Goal: Transaction & Acquisition: Purchase product/service

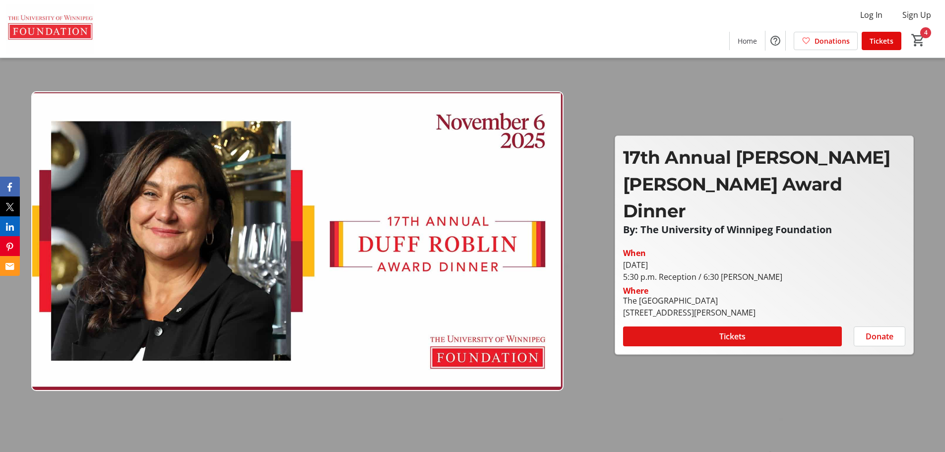
click at [729, 330] on span "Tickets" at bounding box center [732, 336] width 26 height 12
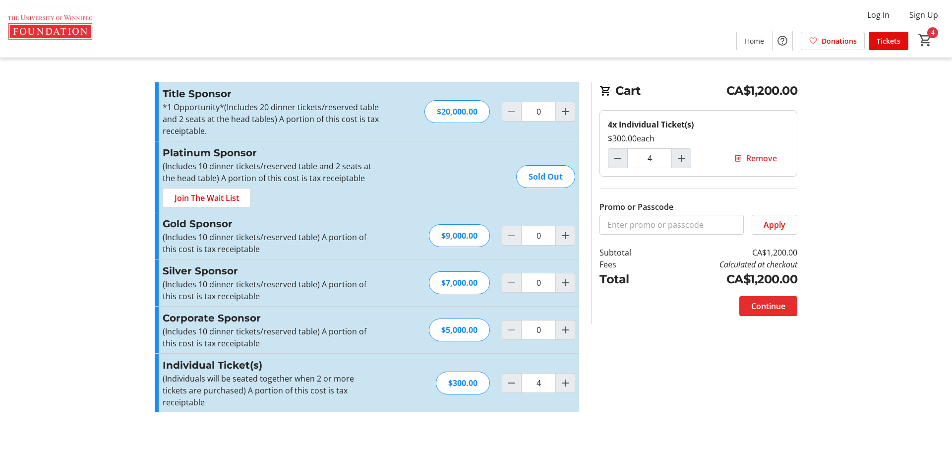
click at [770, 303] on span "Continue" at bounding box center [768, 306] width 34 height 12
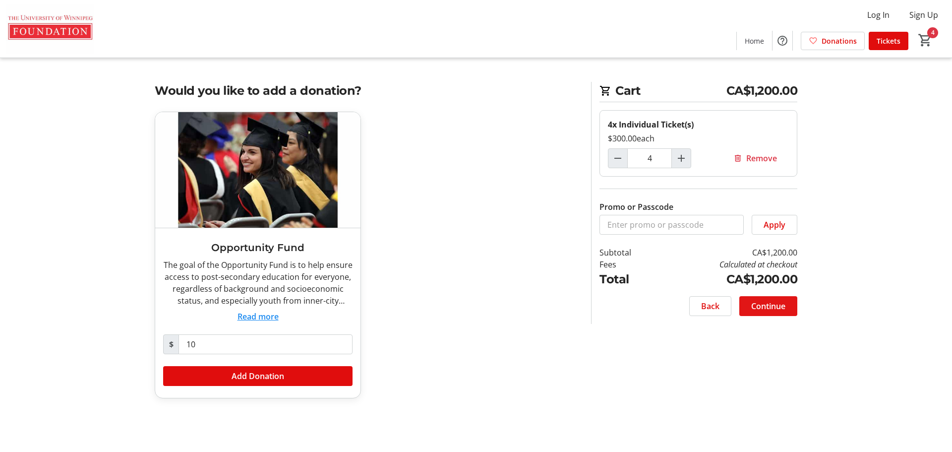
click at [775, 305] on span "Continue" at bounding box center [768, 306] width 34 height 12
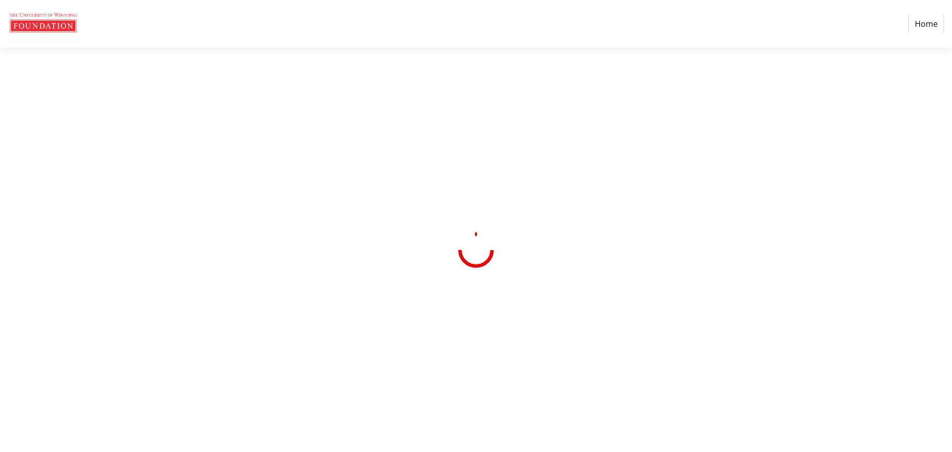
select select "CA"
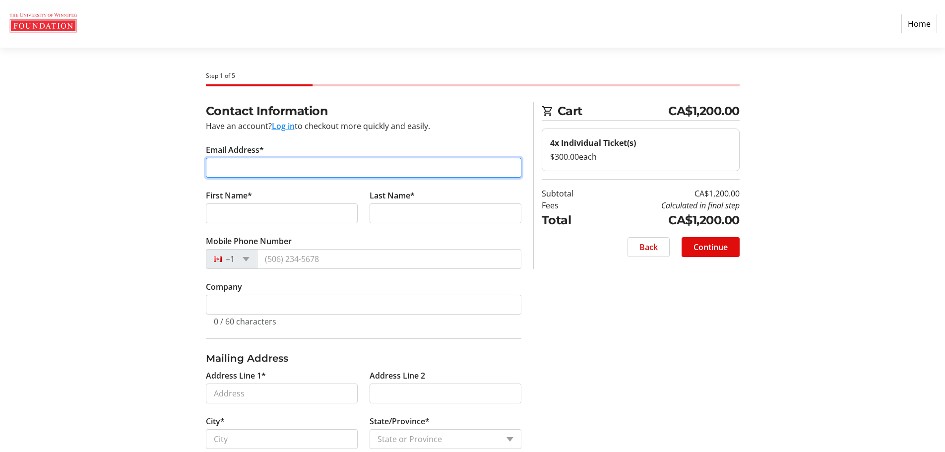
click at [306, 167] on input "Email Address*" at bounding box center [363, 168] width 315 height 20
type input "[EMAIL_ADDRESS][DOMAIN_NAME]"
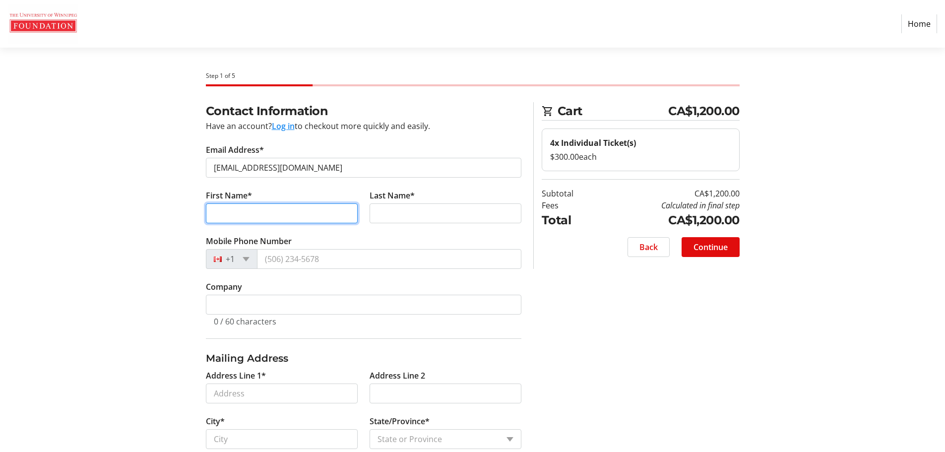
click at [242, 206] on input "First Name*" at bounding box center [282, 213] width 152 height 20
type input "[PERSON_NAME]"
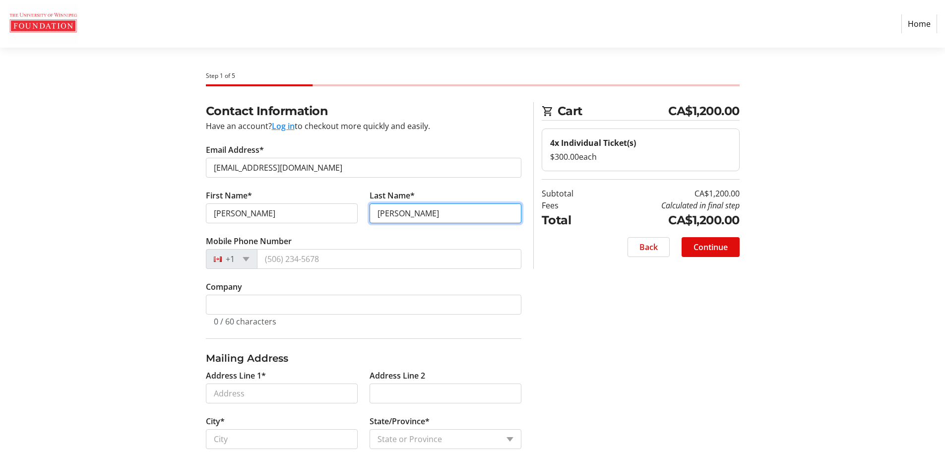
type input "[PERSON_NAME]"
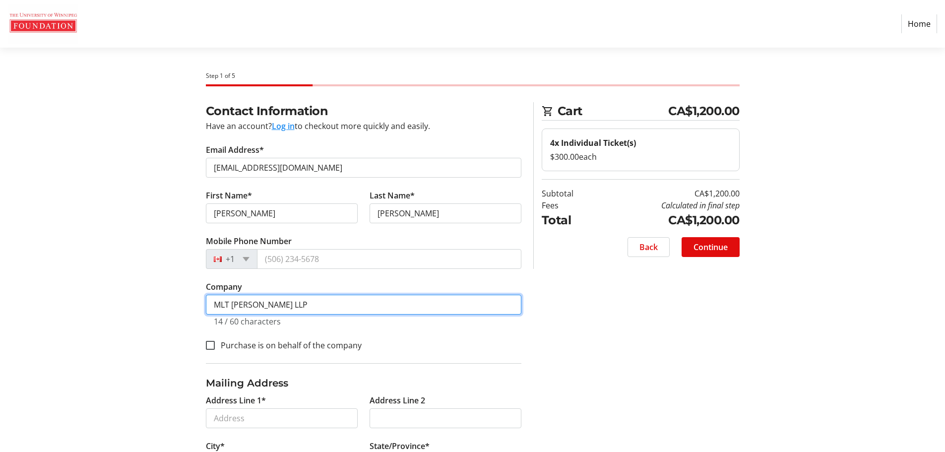
type input "MLT [PERSON_NAME] LLP"
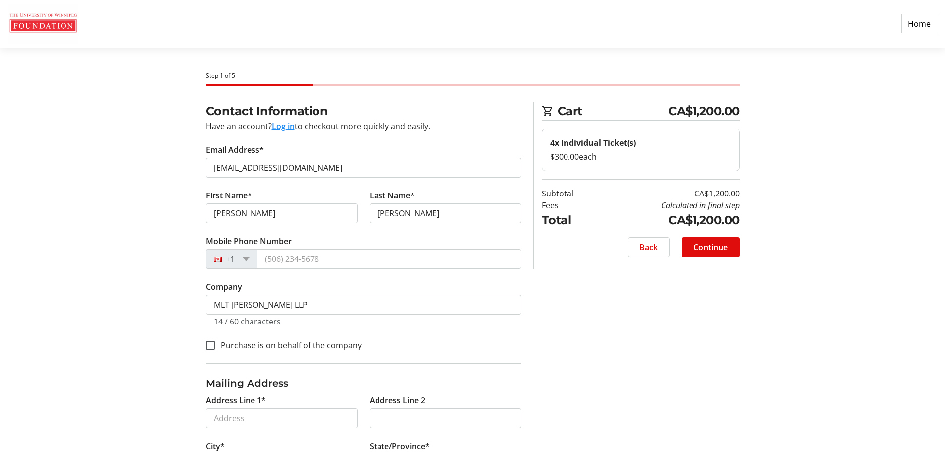
click at [320, 346] on label "Purchase is on behalf of the company" at bounding box center [288, 345] width 147 height 12
click at [215, 346] on input "Purchase is on behalf of the company" at bounding box center [210, 345] width 9 height 9
checkbox input "true"
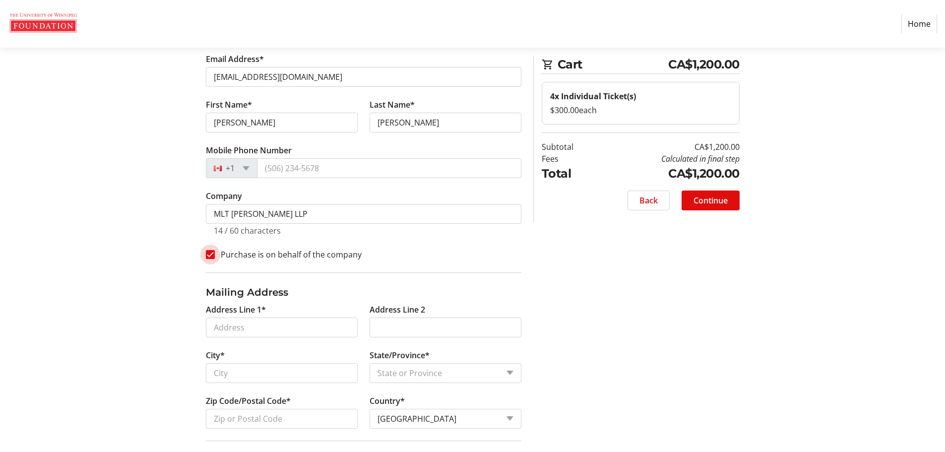
scroll to position [99, 0]
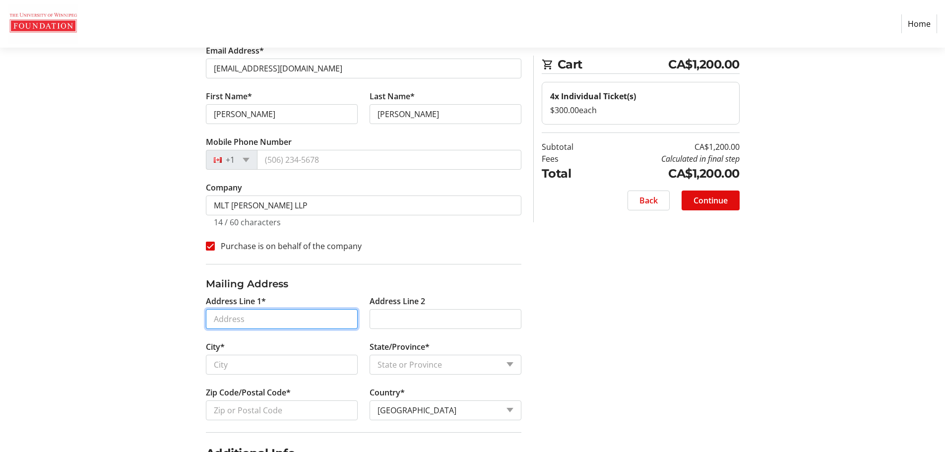
click at [316, 319] on input "Address Line 1*" at bounding box center [282, 319] width 152 height 20
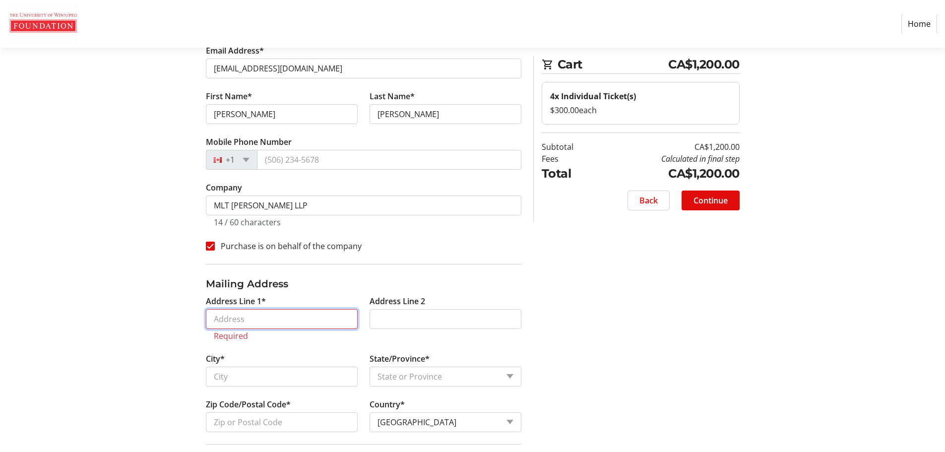
click at [296, 319] on input "Address Line 1*" at bounding box center [282, 319] width 152 height 20
paste input "[STREET_ADDRESS]"
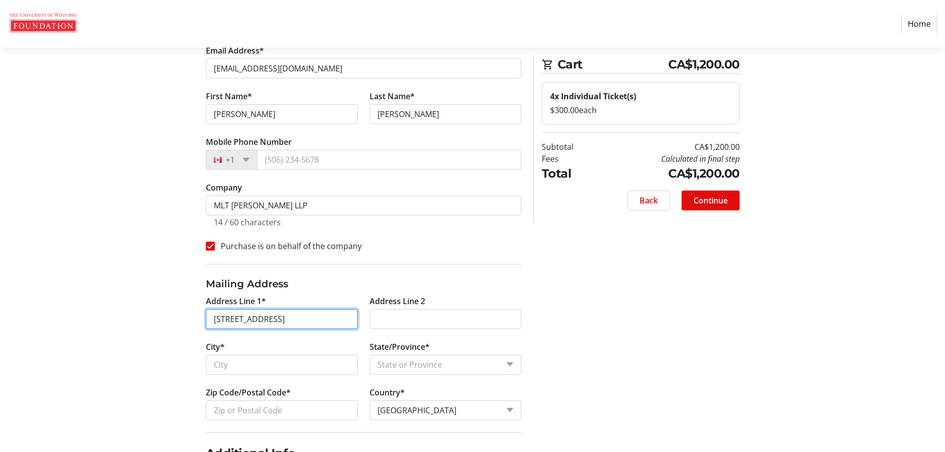
drag, startPoint x: 318, startPoint y: 318, endPoint x: 389, endPoint y: 318, distance: 70.9
click at [389, 318] on div "Address Line 1* [GEOGRAPHIC_DATA][STREET_ADDRESS] Address Line 2 City* State/Pr…" at bounding box center [363, 363] width 327 height 137
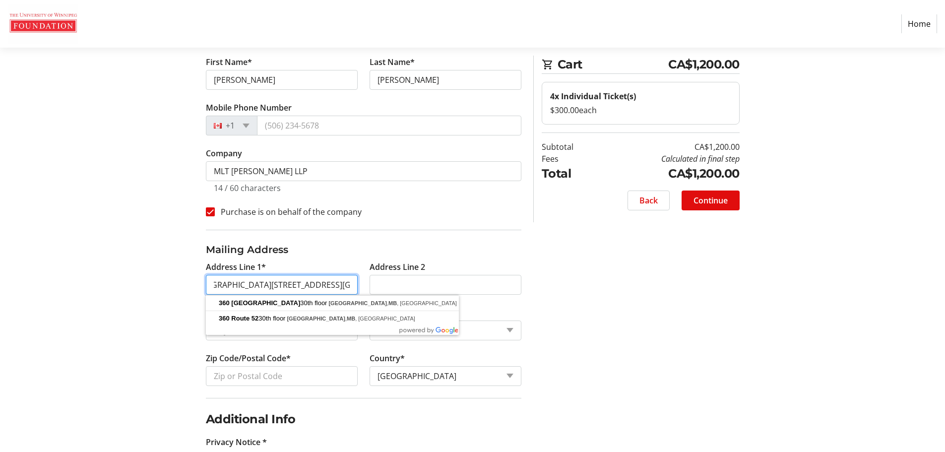
scroll to position [149, 0]
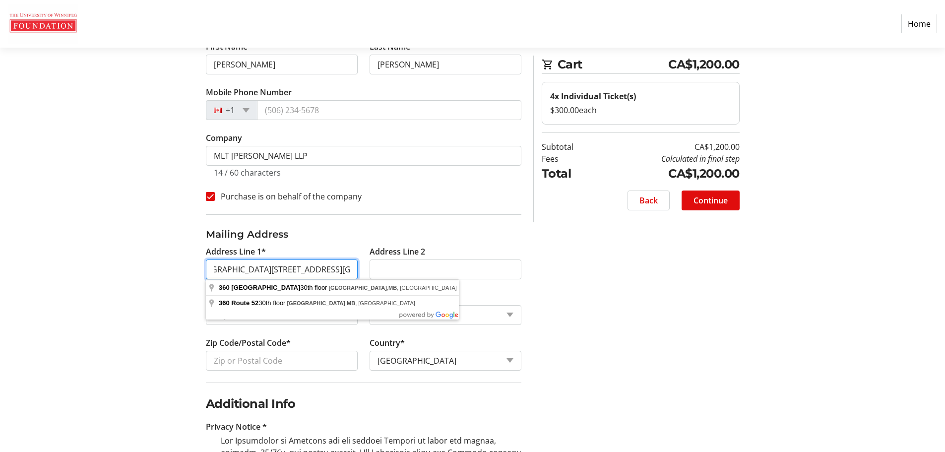
type input "[GEOGRAPHIC_DATA][STREET_ADDRESS][GEOGRAPHIC_DATA]"
click at [286, 357] on input "Zip Code/Postal Code*" at bounding box center [282, 361] width 152 height 20
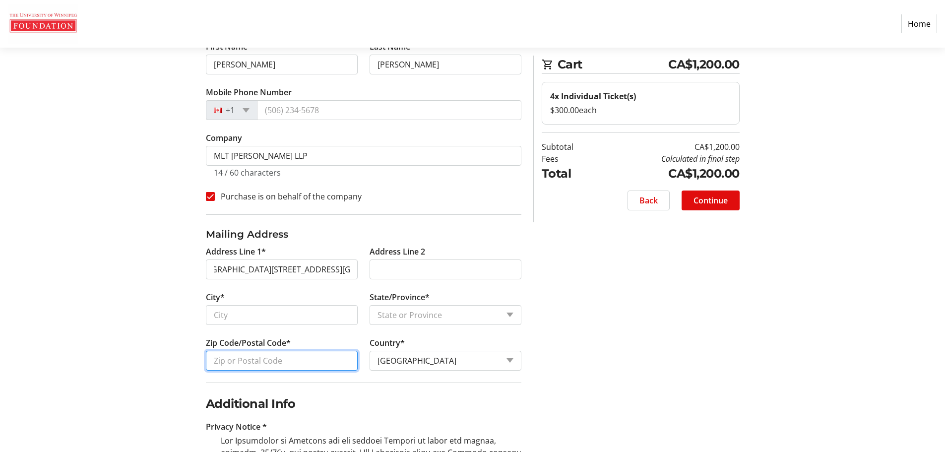
scroll to position [0, 0]
paste input "R3C 4G1"
type input "R3C 4G1"
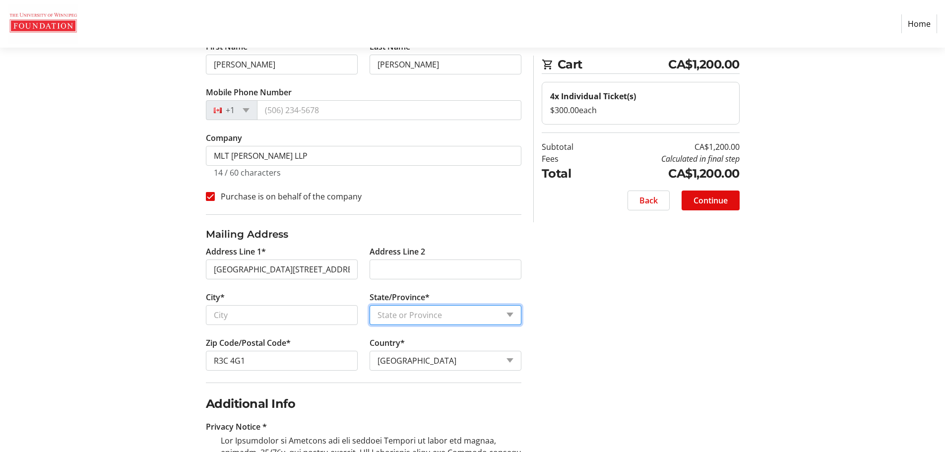
click at [430, 323] on select "State or Province State or Province [GEOGRAPHIC_DATA] [GEOGRAPHIC_DATA] [GEOGRA…" at bounding box center [445, 315] width 152 height 20
select select "MB"
click at [369, 305] on select "State or Province State or Province [GEOGRAPHIC_DATA] [GEOGRAPHIC_DATA] [GEOGRA…" at bounding box center [445, 315] width 152 height 20
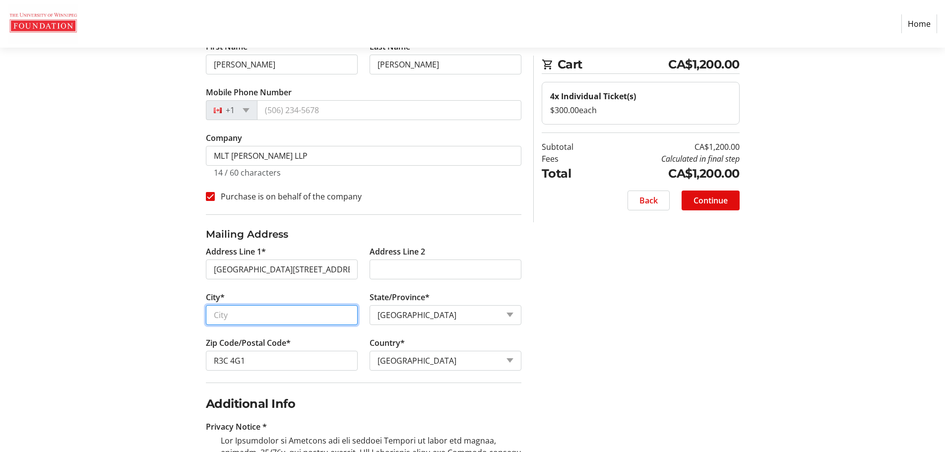
click at [283, 318] on input "City*" at bounding box center [282, 315] width 152 height 20
type input "[GEOGRAPHIC_DATA]"
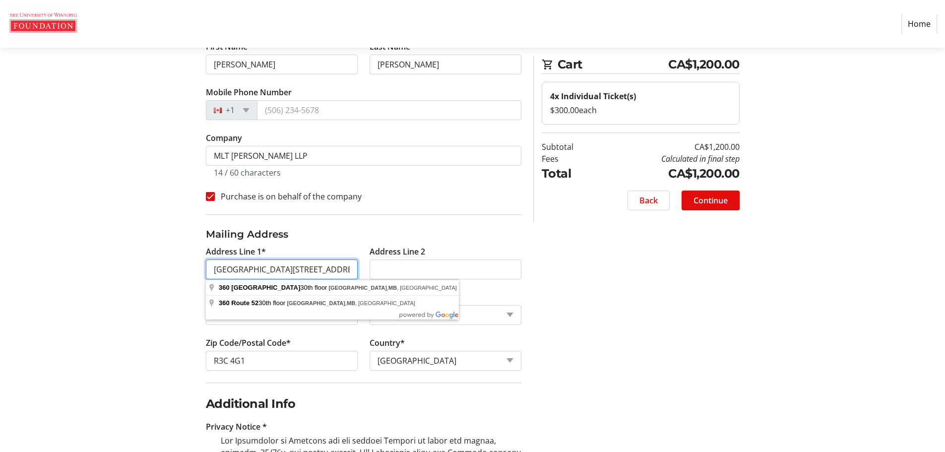
scroll to position [0, 21]
drag, startPoint x: 319, startPoint y: 271, endPoint x: 613, endPoint y: 307, distance: 295.3
click at [613, 307] on div "Contact Information Have an account? Log in to checkout more quickly and easily…" at bounding box center [472, 413] width 655 height 920
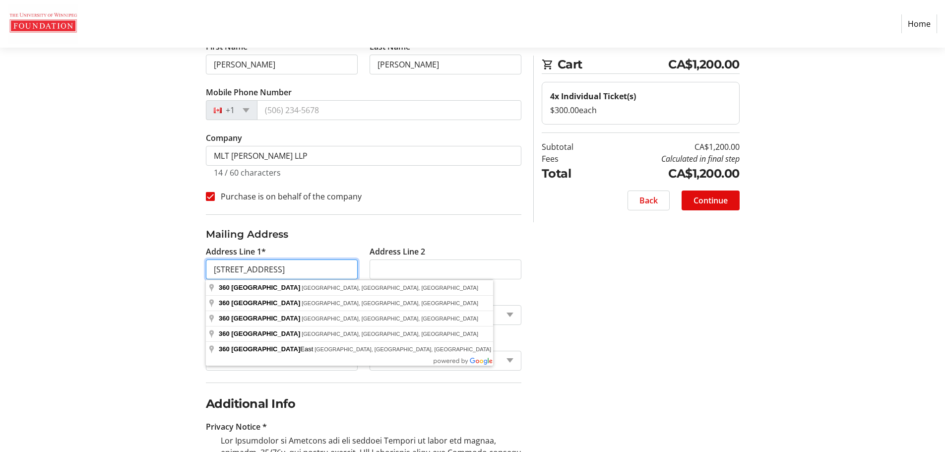
type input "[STREET_ADDRESS]"
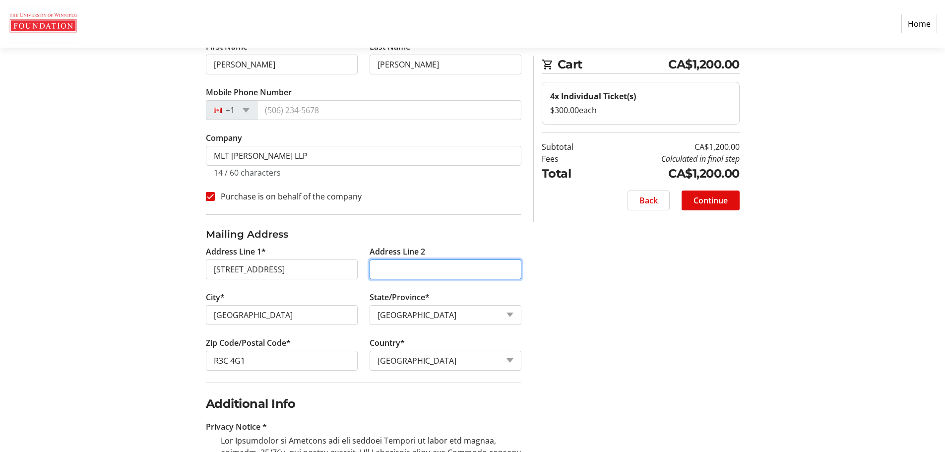
paste input "30th Floor,"
type input "30th Floor"
click at [626, 298] on div "Contact Information Have an account? Log in to checkout more quickly and easily…" at bounding box center [472, 413] width 655 height 920
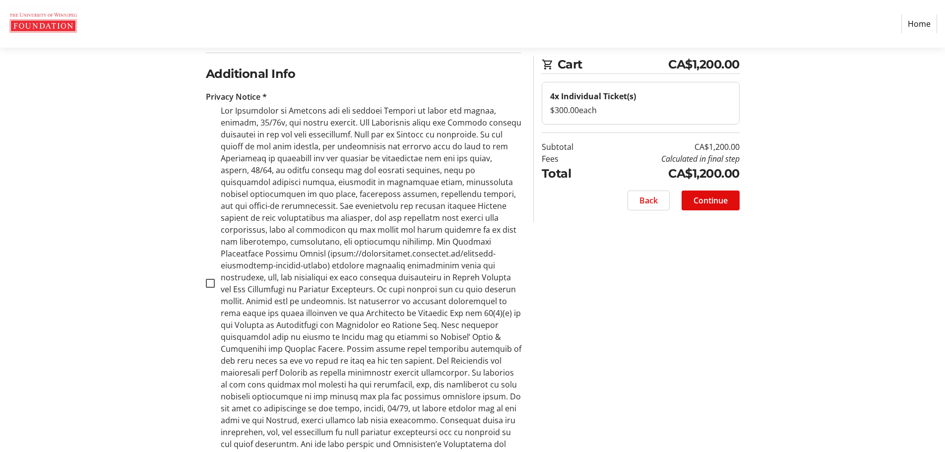
scroll to position [496, 0]
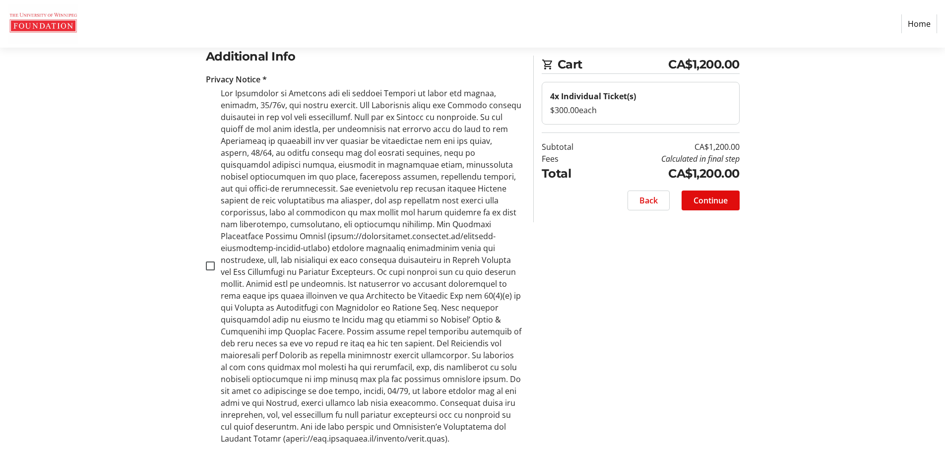
click at [380, 283] on label at bounding box center [368, 265] width 307 height 357
click at [215, 270] on input "checkbox" at bounding box center [210, 265] width 9 height 9
checkbox input "true"
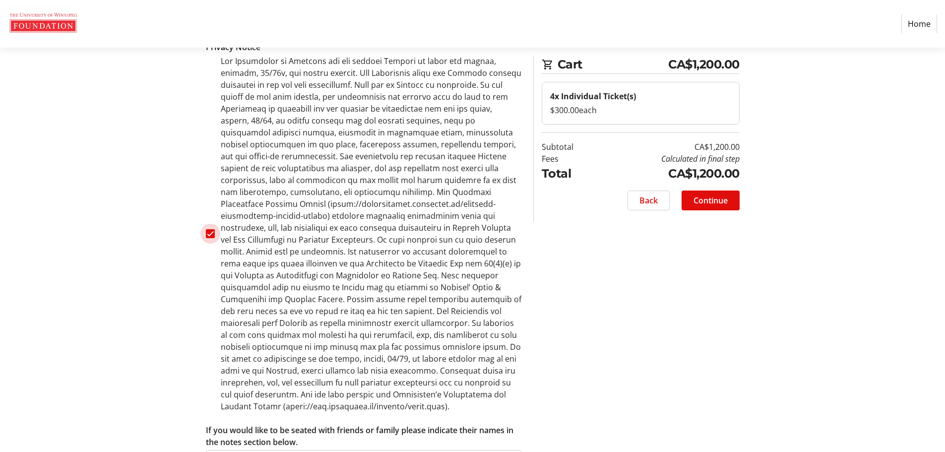
scroll to position [558, 0]
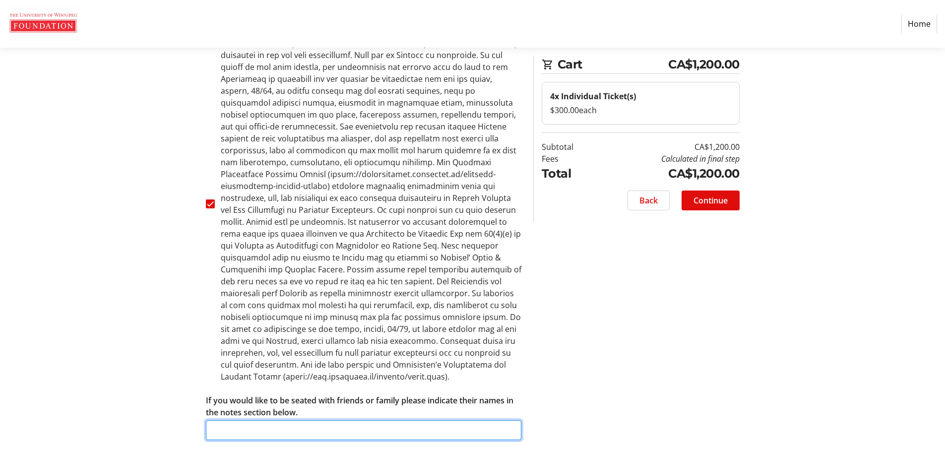
click at [449, 420] on input "If you would like to be seated with friends or family please indicate their nam…" at bounding box center [363, 430] width 315 height 20
type input "Please seat us close to [PERSON_NAME] if possible. Seat all 4 of us together."
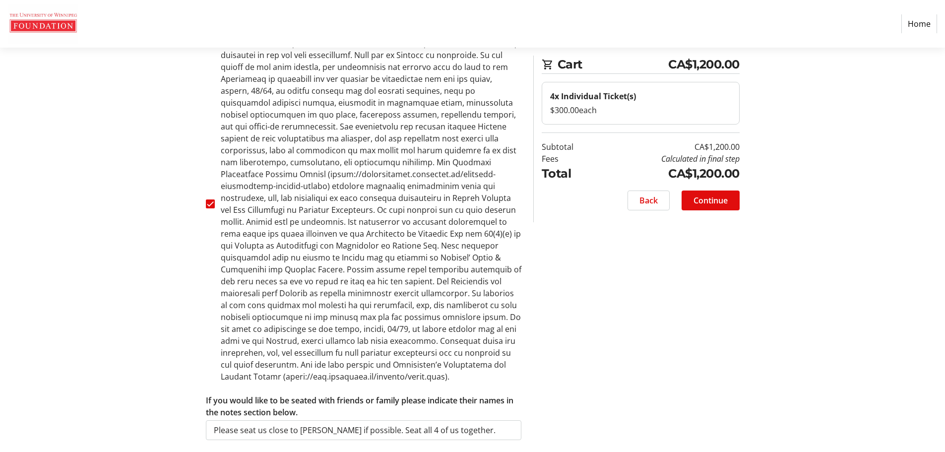
click at [716, 383] on div "Contact Information Have an account? Log in to checkout more quickly and easily…" at bounding box center [472, 4] width 655 height 920
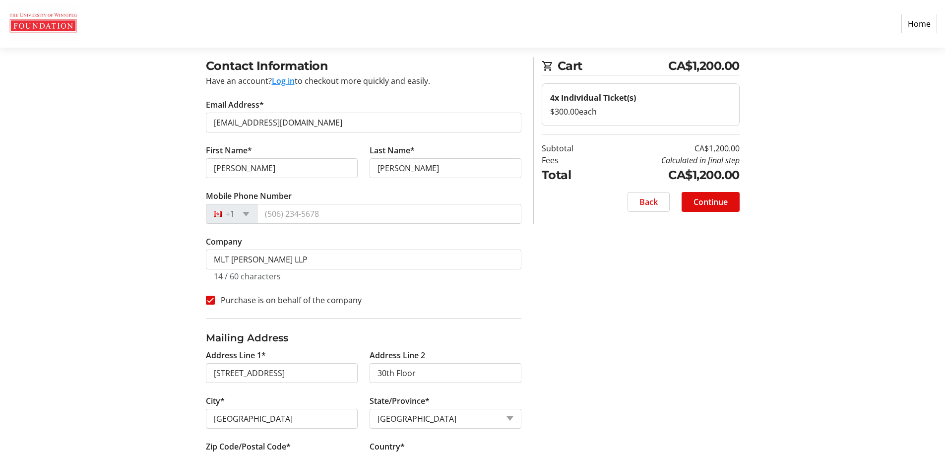
scroll to position [12, 0]
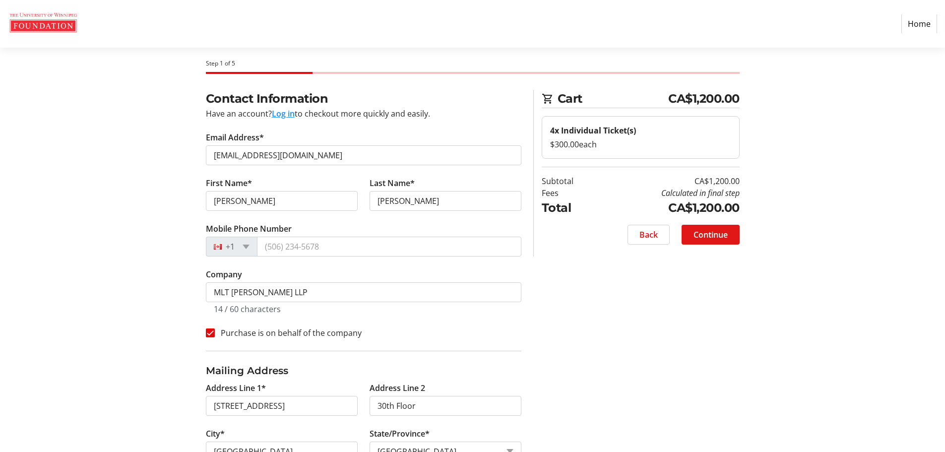
click at [714, 233] on span "Continue" at bounding box center [710, 235] width 34 height 12
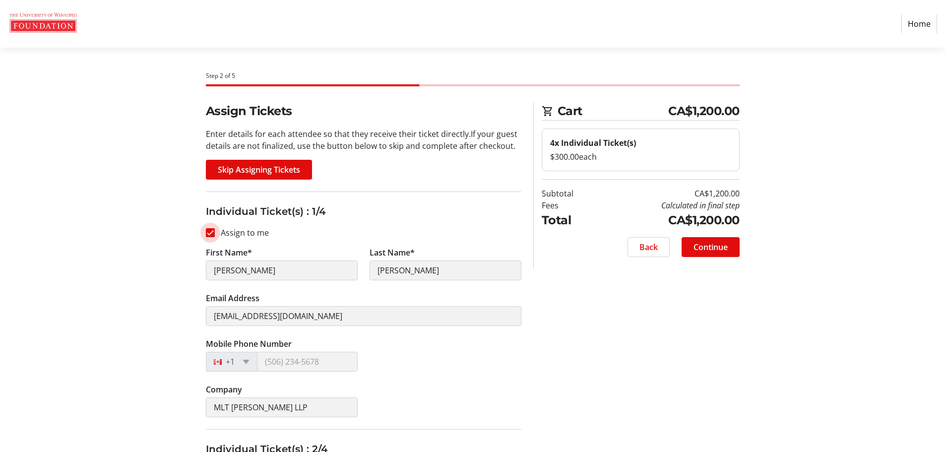
click at [212, 236] on input "Assign to me" at bounding box center [210, 232] width 9 height 9
checkbox input "false"
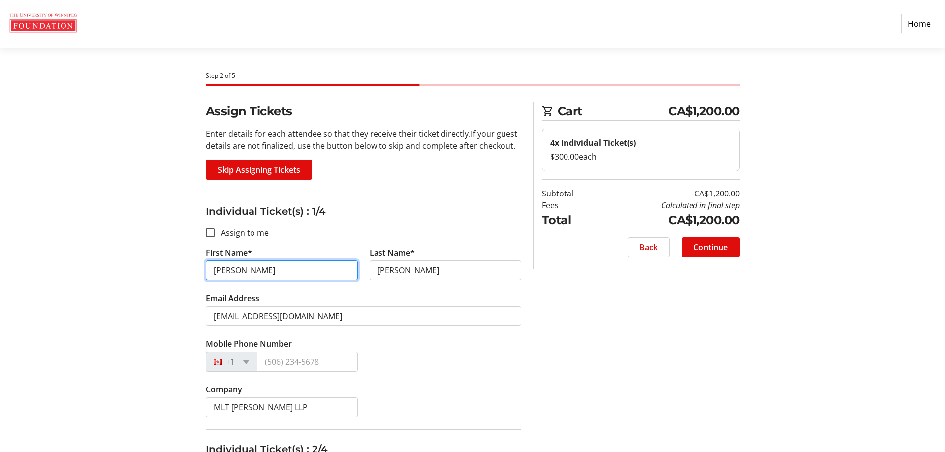
drag, startPoint x: 266, startPoint y: 272, endPoint x: 177, endPoint y: 260, distance: 90.1
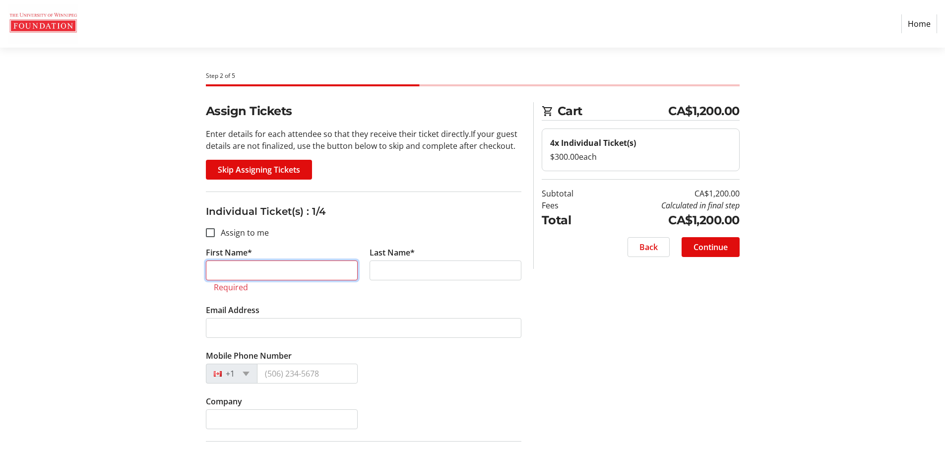
click at [290, 268] on input "First Name*" at bounding box center [282, 270] width 152 height 20
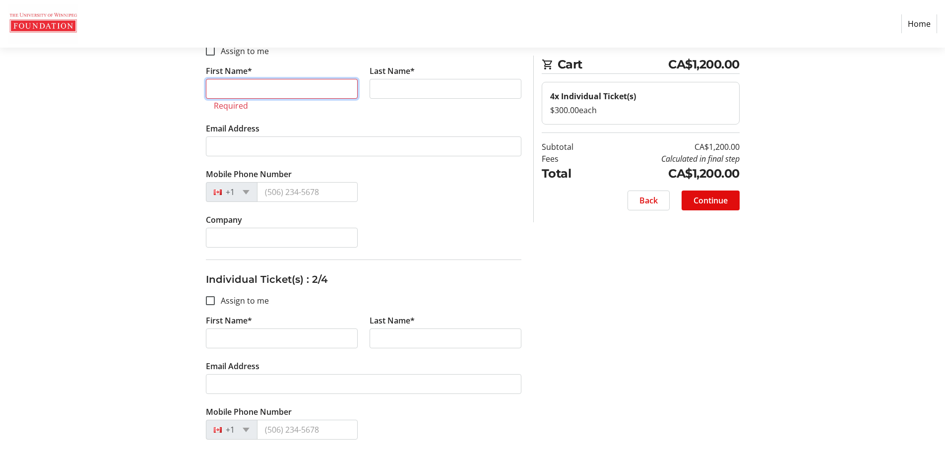
scroll to position [248, 0]
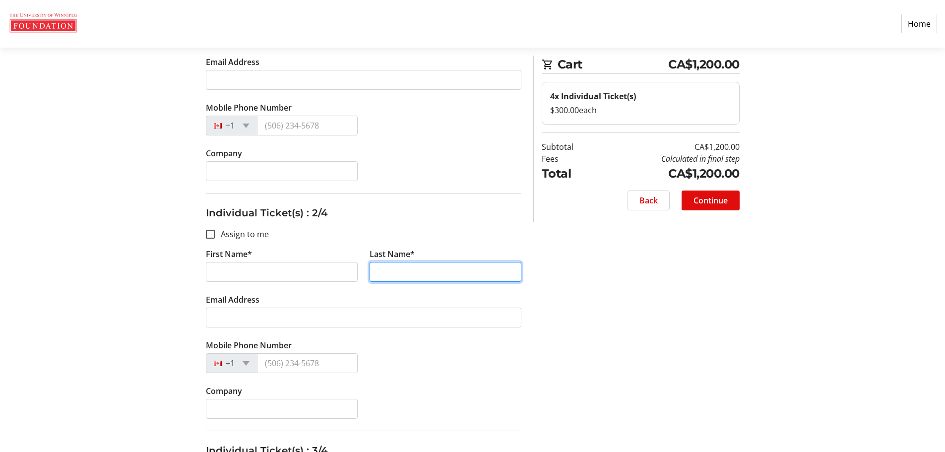
click at [416, 277] on input "Last Name*" at bounding box center [445, 272] width 152 height 20
paste input "[PERSON_NAME]"
click at [432, 267] on input "[PERSON_NAME]" at bounding box center [445, 272] width 152 height 20
click at [400, 273] on input "[PERSON_NAME]" at bounding box center [445, 272] width 152 height 20
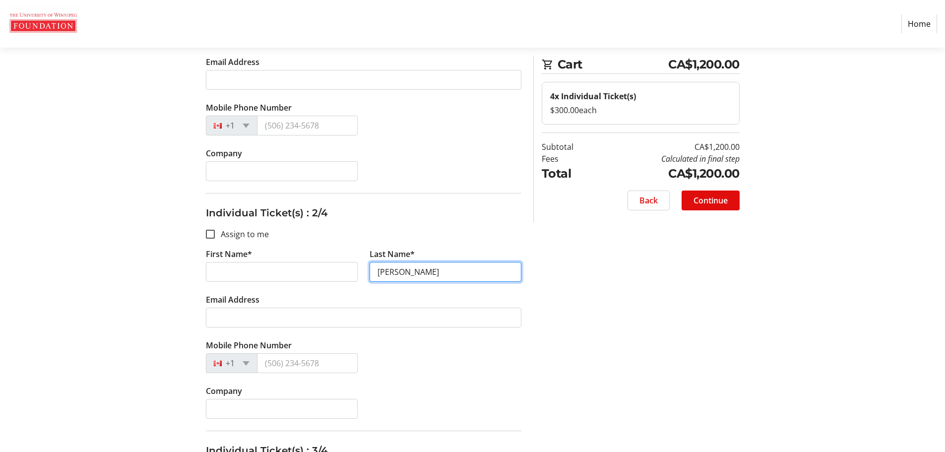
click at [400, 273] on input "[PERSON_NAME]" at bounding box center [445, 272] width 152 height 20
type input "[PERSON_NAME]"
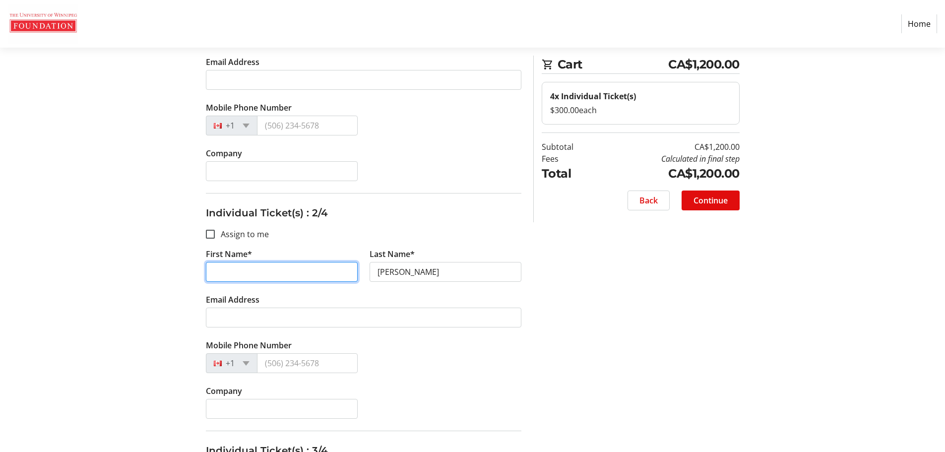
click at [273, 268] on input "First Name*" at bounding box center [282, 272] width 152 height 20
paste input "[PERSON_NAME]"
click at [325, 272] on input "[PERSON_NAME]" at bounding box center [282, 272] width 152 height 20
type input "[PERSON_NAME]"
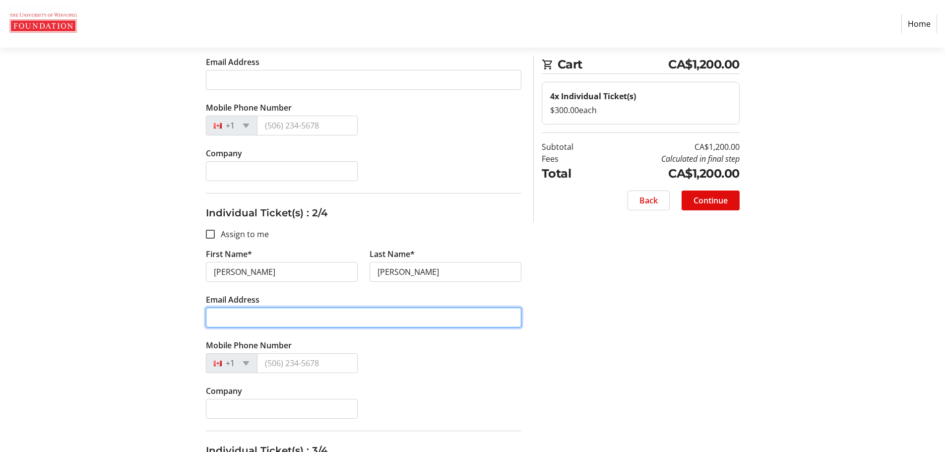
click at [283, 312] on input "Email Address" at bounding box center [363, 317] width 315 height 20
click at [321, 319] on input "Email Address" at bounding box center [363, 317] width 315 height 20
paste input "[EMAIL_ADDRESS][DOMAIN_NAME]"
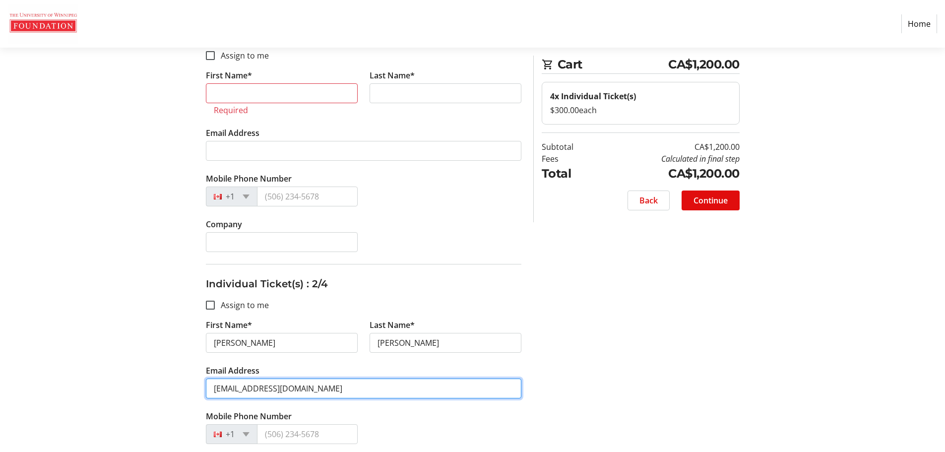
scroll to position [149, 0]
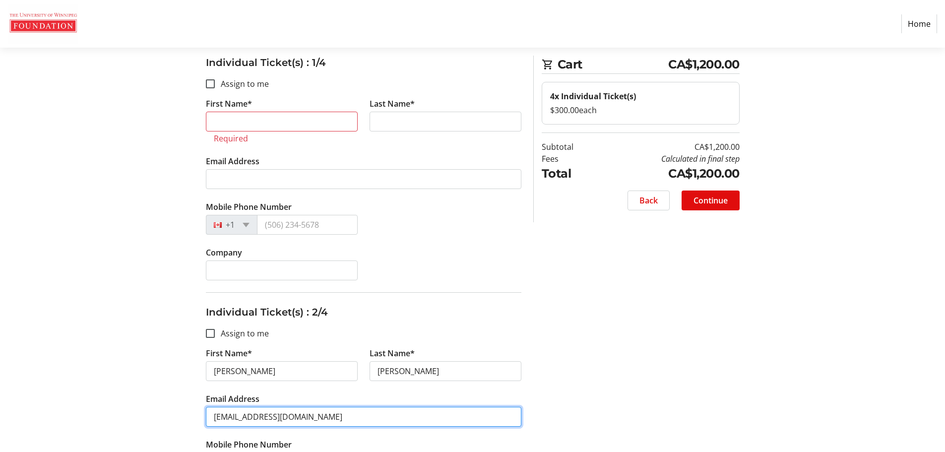
type input "[EMAIL_ADDRESS][DOMAIN_NAME]"
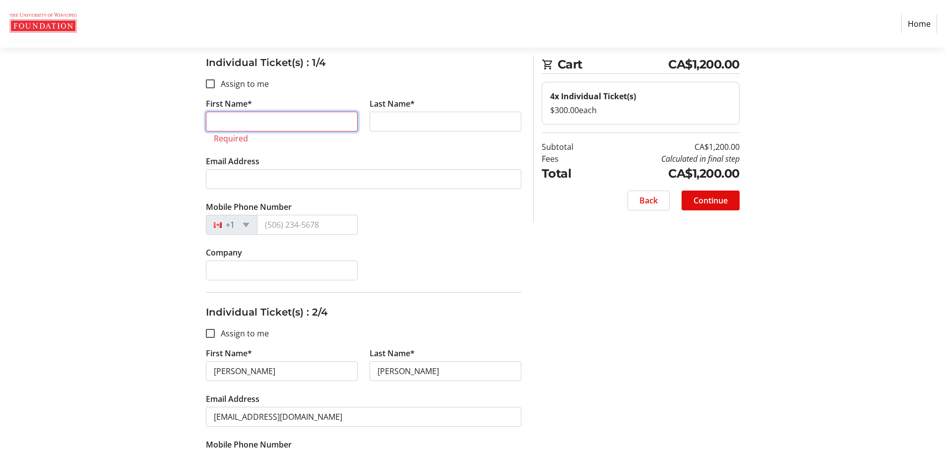
click at [262, 122] on input "First Name*" at bounding box center [282, 122] width 152 height 20
paste input "[PERSON_NAME]"
click at [239, 123] on input "[PERSON_NAME]" at bounding box center [282, 122] width 152 height 20
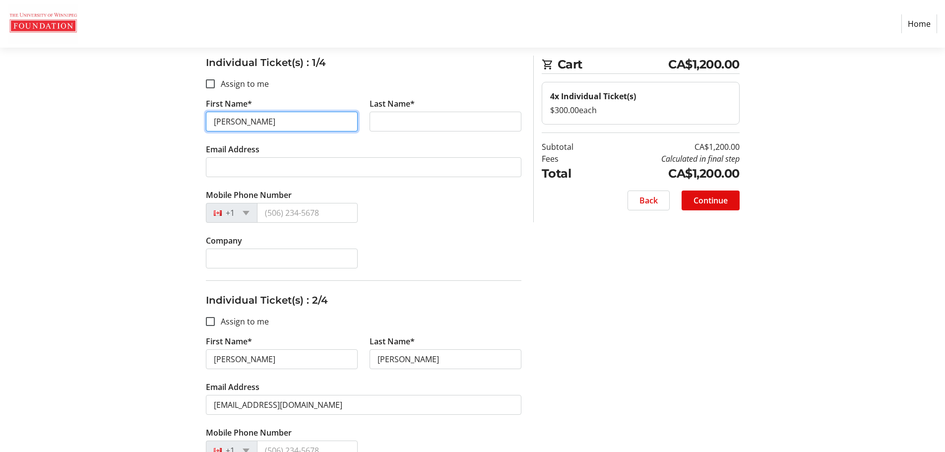
type input "[PERSON_NAME]"
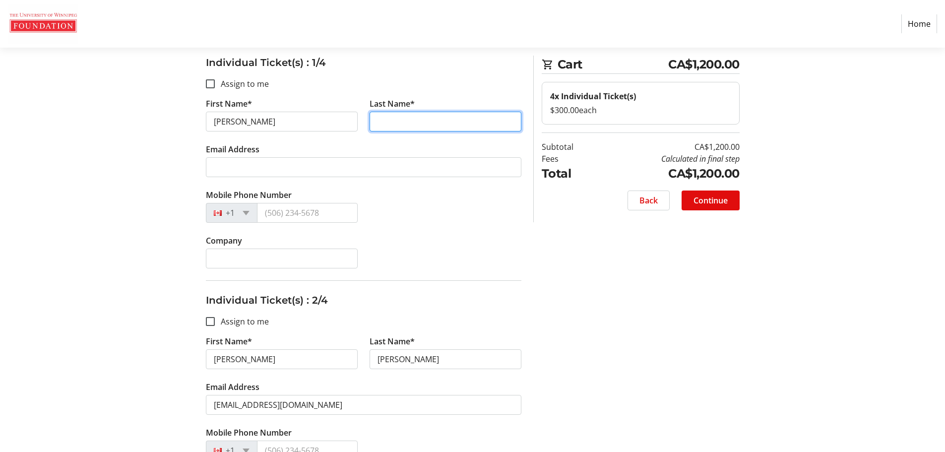
paste input "[PERSON_NAME]"
type input "[PERSON_NAME]"
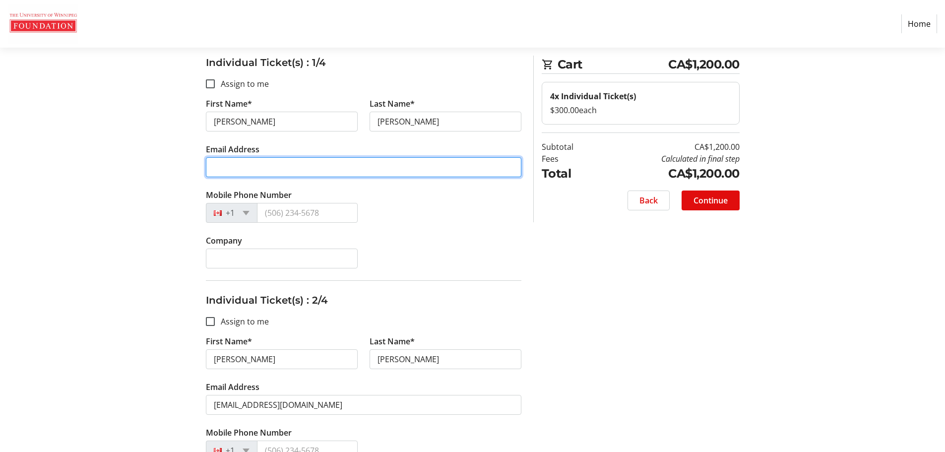
click at [356, 169] on input "Email Address" at bounding box center [363, 167] width 315 height 20
click at [273, 164] on input "Email Address" at bounding box center [363, 167] width 315 height 20
paste input "[EMAIL_ADDRESS][DOMAIN_NAME]"
type input "[EMAIL_ADDRESS][DOMAIN_NAME]"
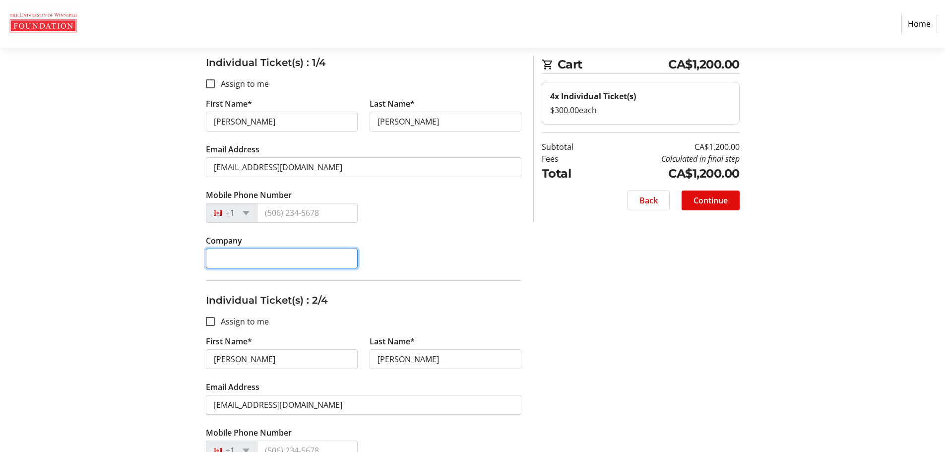
click at [318, 259] on input "Company" at bounding box center [282, 258] width 152 height 20
type input "MLT [PERSON_NAME] LLP"
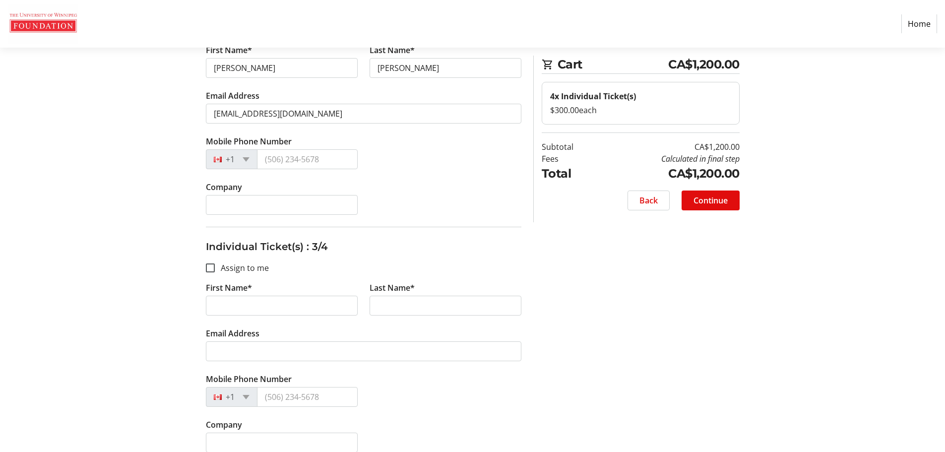
scroll to position [446, 0]
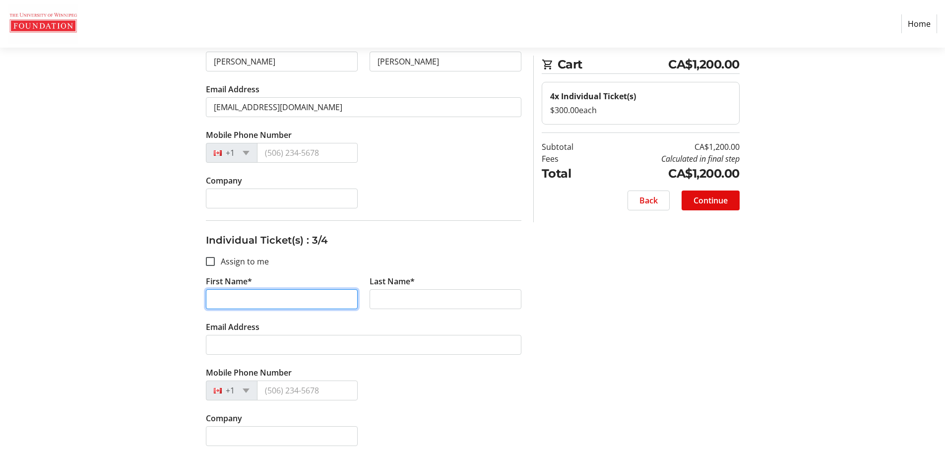
click at [265, 305] on input "First Name*" at bounding box center [282, 299] width 152 height 20
paste input "[PERSON_NAME]"
click at [245, 300] on input "[PERSON_NAME]" at bounding box center [282, 299] width 152 height 20
type input "Yassir"
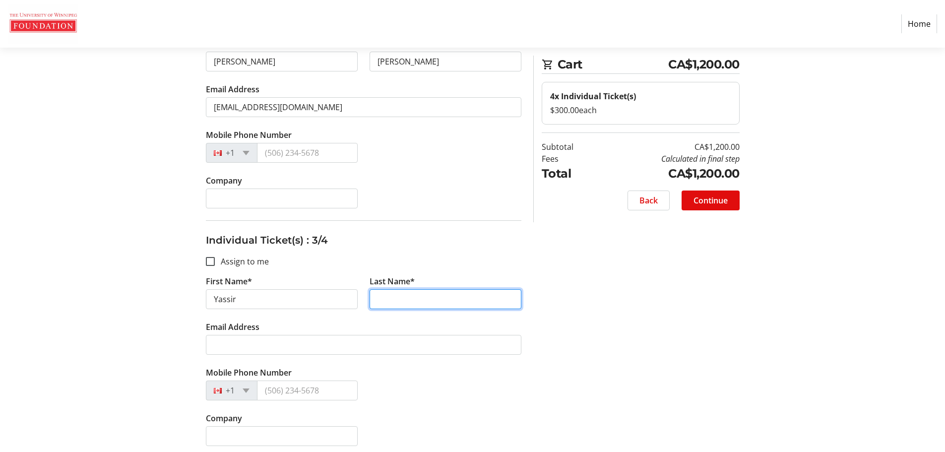
paste input "Alnaji"
type input "Alnaji"
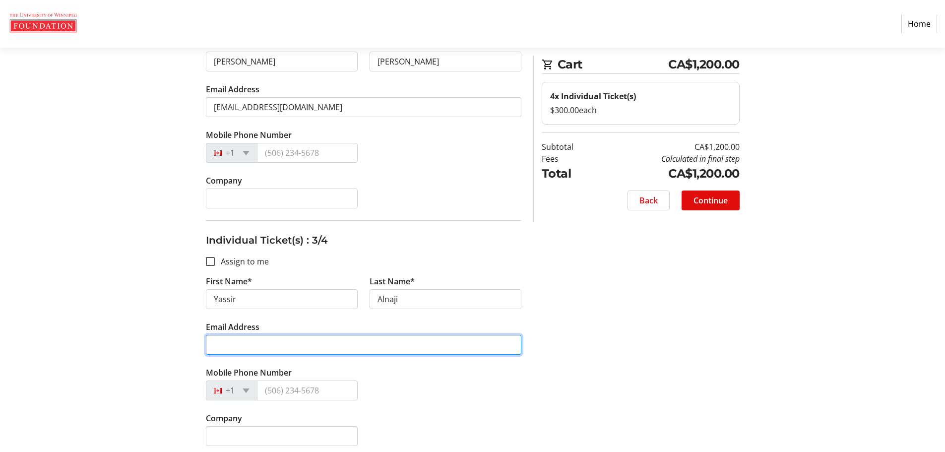
click at [371, 345] on input "Email Address" at bounding box center [363, 345] width 315 height 20
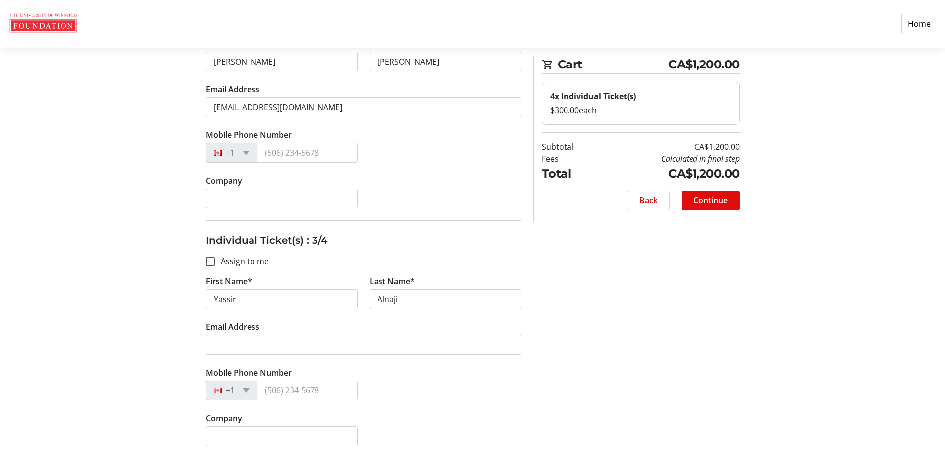
click at [368, 358] on tr-form-field "Email Address" at bounding box center [363, 344] width 315 height 46
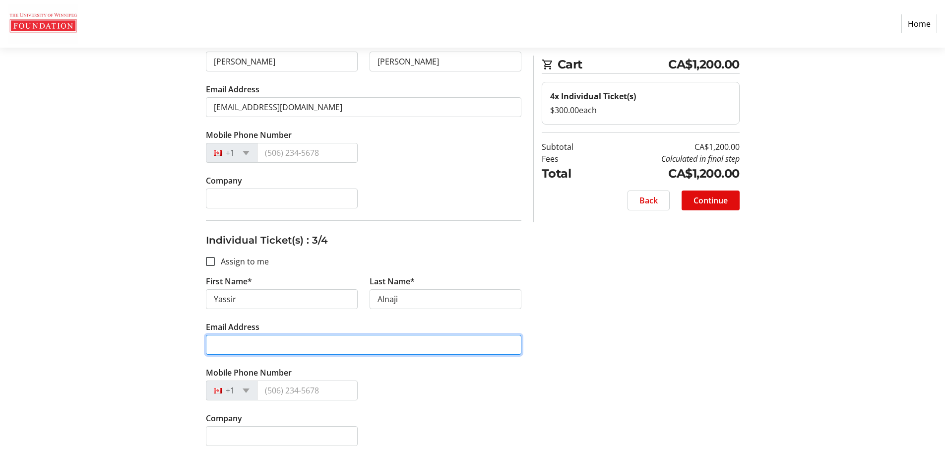
click at [392, 346] on input "Email Address" at bounding box center [363, 345] width 315 height 20
paste input "[EMAIL_ADDRESS][DOMAIN_NAME]"
type input "[EMAIL_ADDRESS][DOMAIN_NAME]"
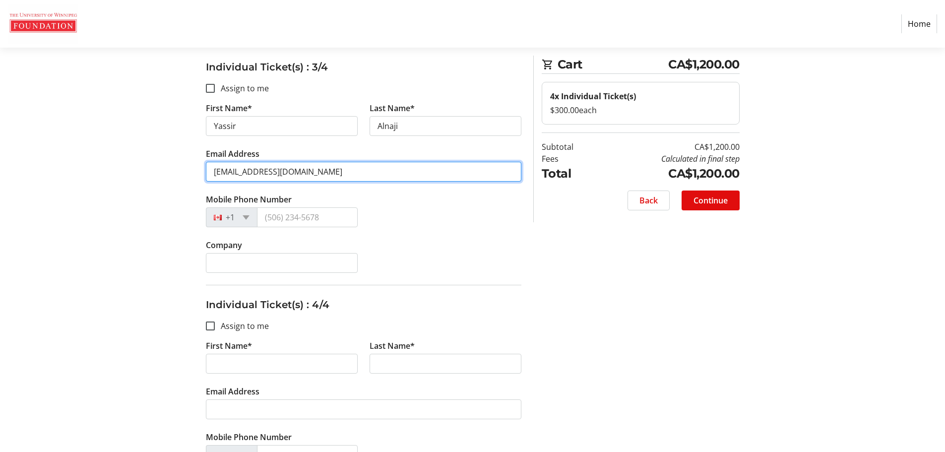
scroll to position [645, 0]
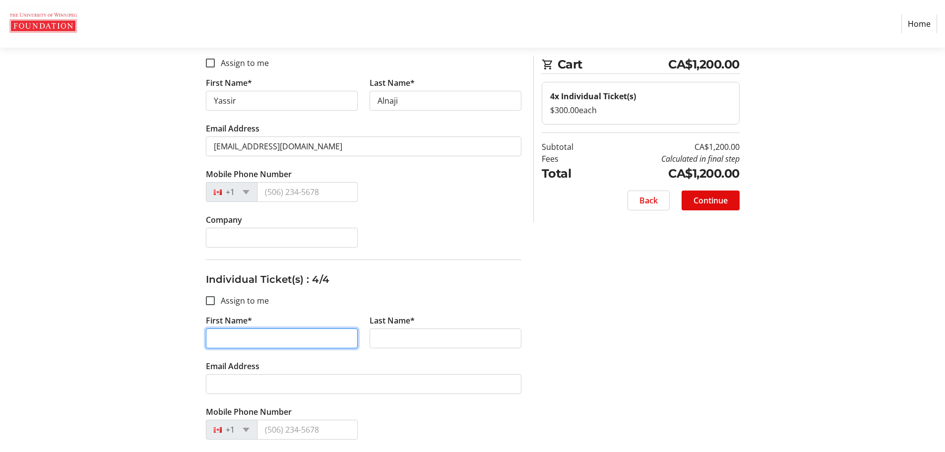
click at [310, 334] on input "First Name*" at bounding box center [282, 338] width 152 height 20
paste input "Tabby"
type input "Tabby"
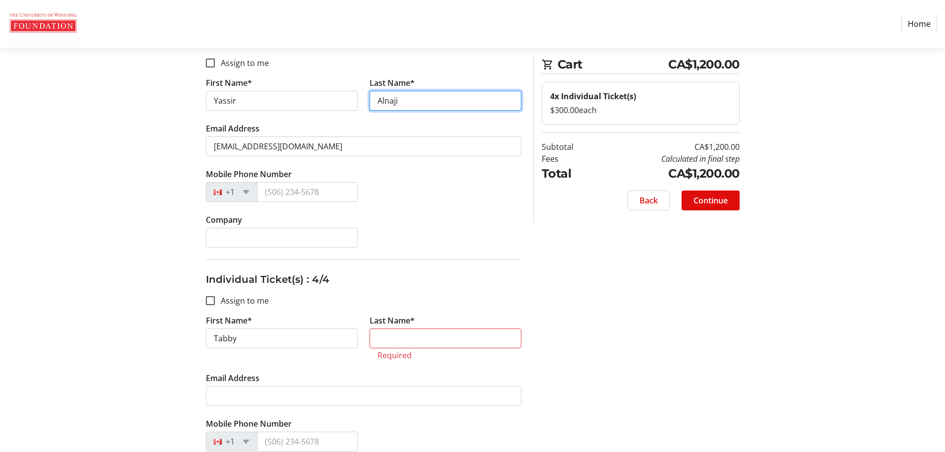
drag, startPoint x: 432, startPoint y: 98, endPoint x: 337, endPoint y: 99, distance: 95.7
click at [337, 99] on div "First Name* [PERSON_NAME] Last Name* [PERSON_NAME]" at bounding box center [363, 100] width 327 height 46
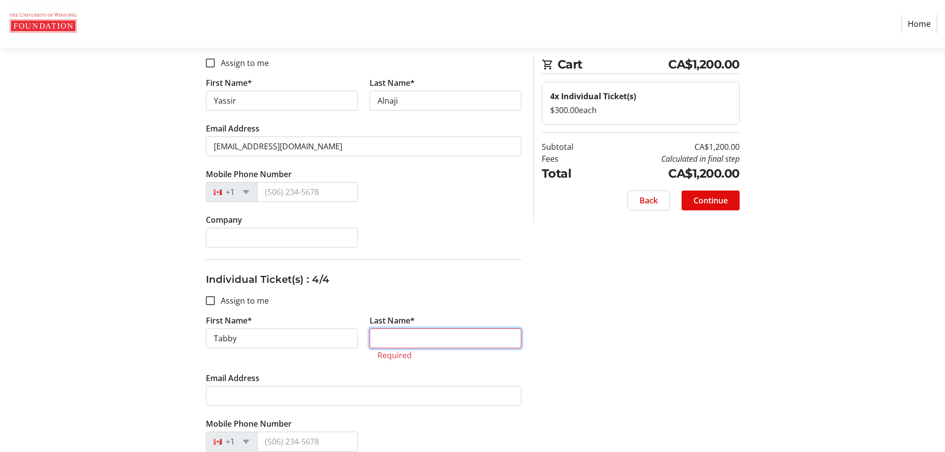
click at [462, 334] on input "Last Name*" at bounding box center [445, 338] width 152 height 20
paste input "Alnaji"
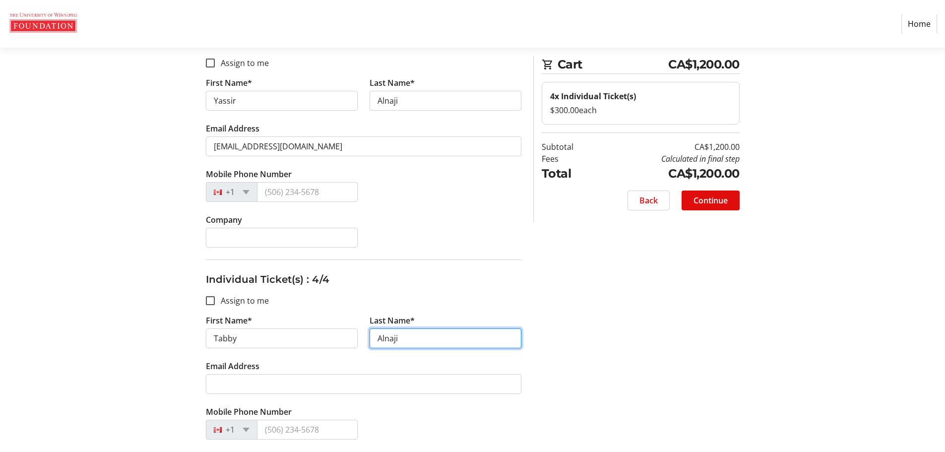
type input "Alnaji"
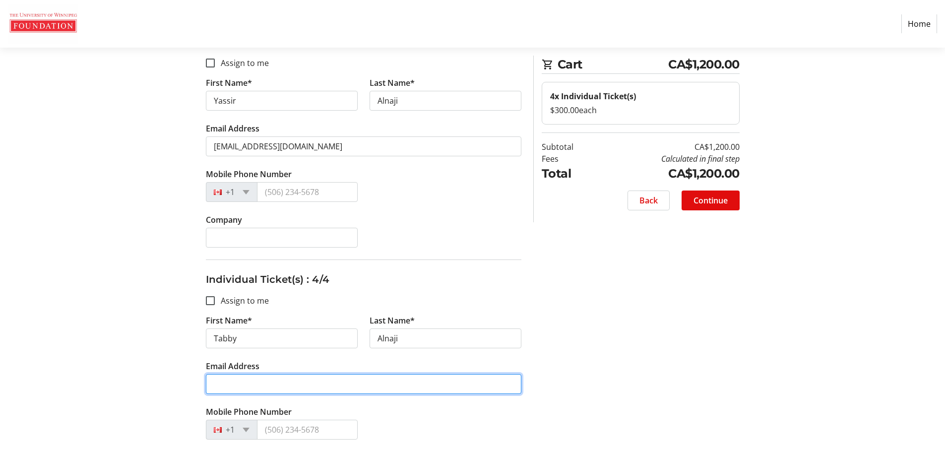
click at [399, 380] on input "Email Address" at bounding box center [363, 384] width 315 height 20
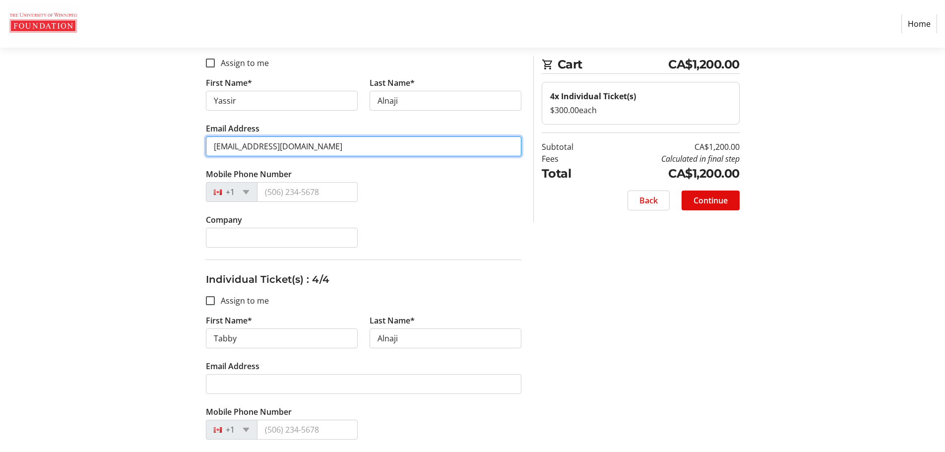
drag, startPoint x: 332, startPoint y: 141, endPoint x: 193, endPoint y: 146, distance: 139.5
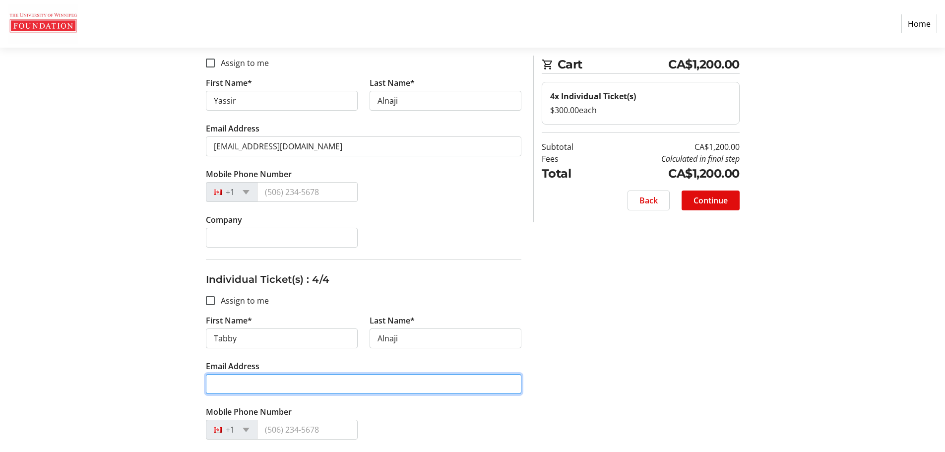
click at [298, 386] on input "Email Address" at bounding box center [363, 384] width 315 height 20
paste input "[EMAIL_ADDRESS][DOMAIN_NAME]"
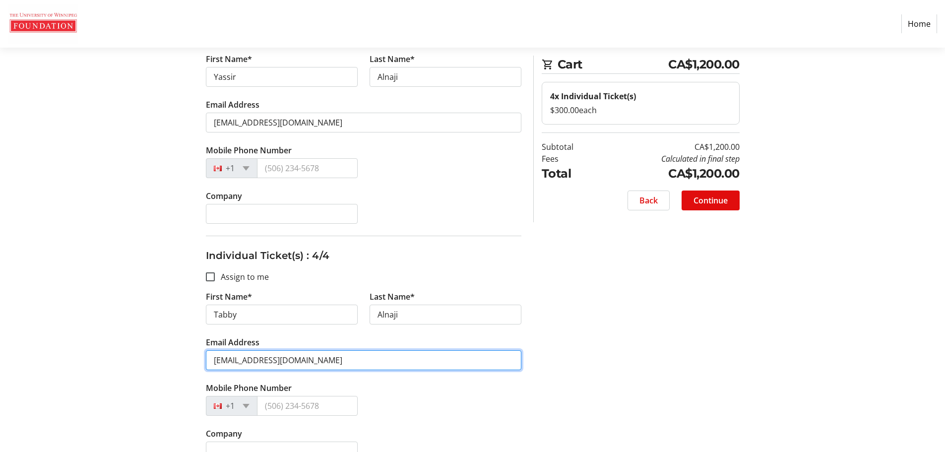
scroll to position [690, 0]
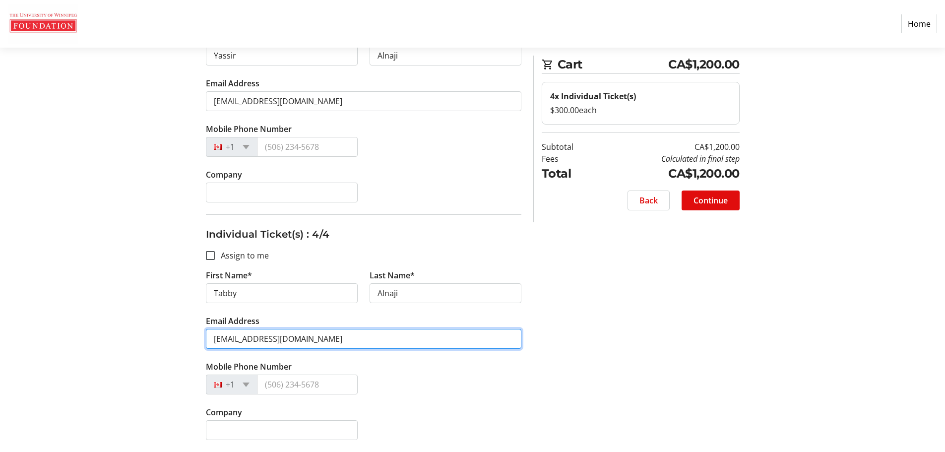
type input "[EMAIL_ADDRESS][DOMAIN_NAME]"
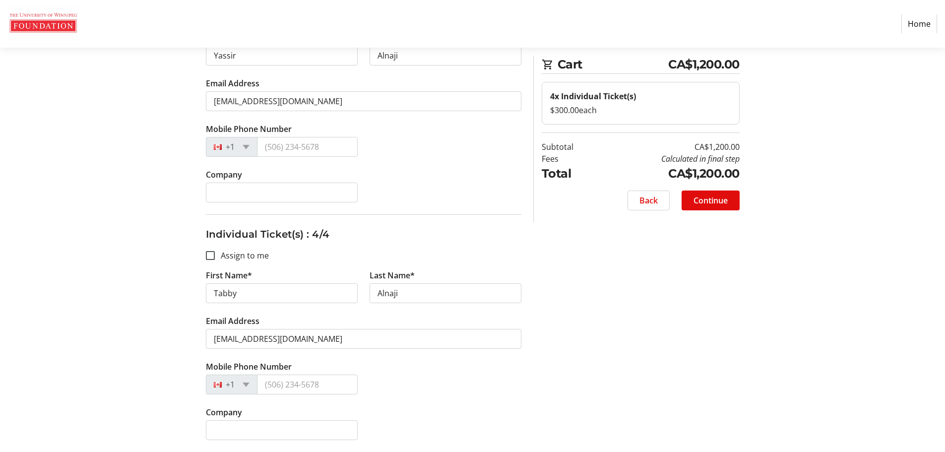
click at [310, 193] on input "Company" at bounding box center [282, 193] width 152 height 20
type input "MLT [PERSON_NAME] LLP"
drag, startPoint x: 620, startPoint y: 217, endPoint x: 635, endPoint y: 233, distance: 22.1
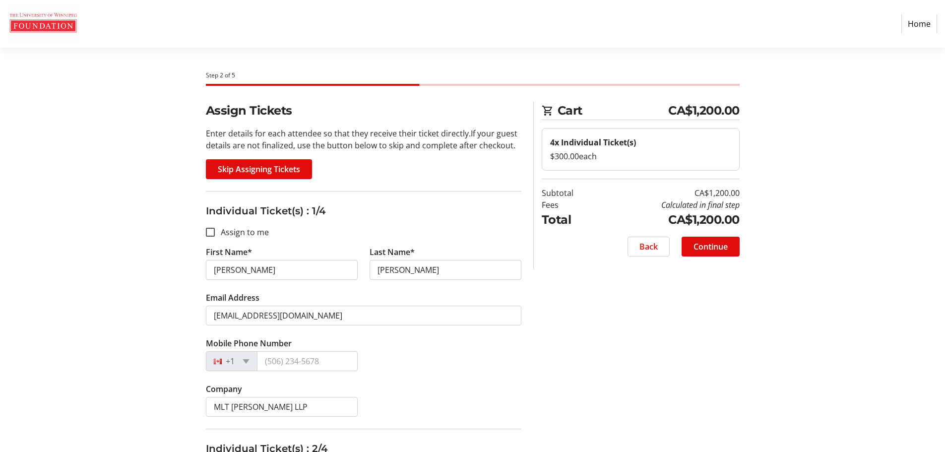
scroll to position [0, 0]
click at [265, 163] on span at bounding box center [259, 170] width 106 height 24
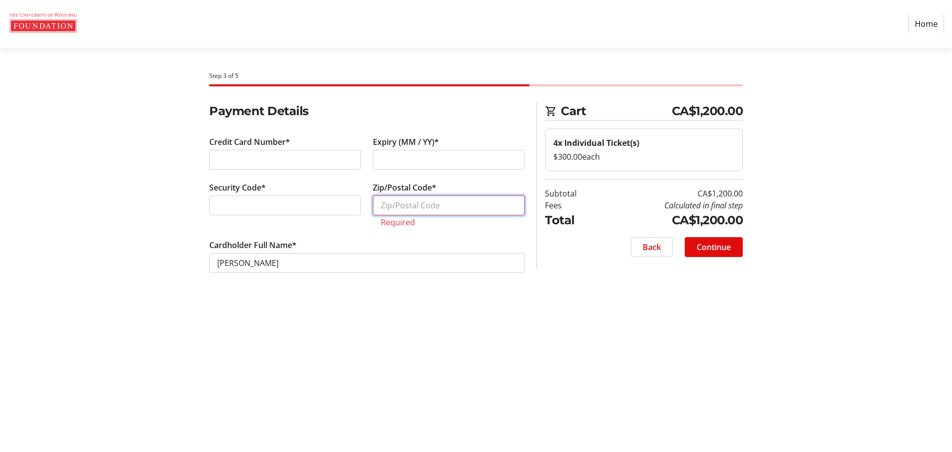
click at [407, 206] on input "Zip/Postal Code*" at bounding box center [449, 205] width 152 height 20
paste input "S4P 4E9"
type input "S4P 4E9"
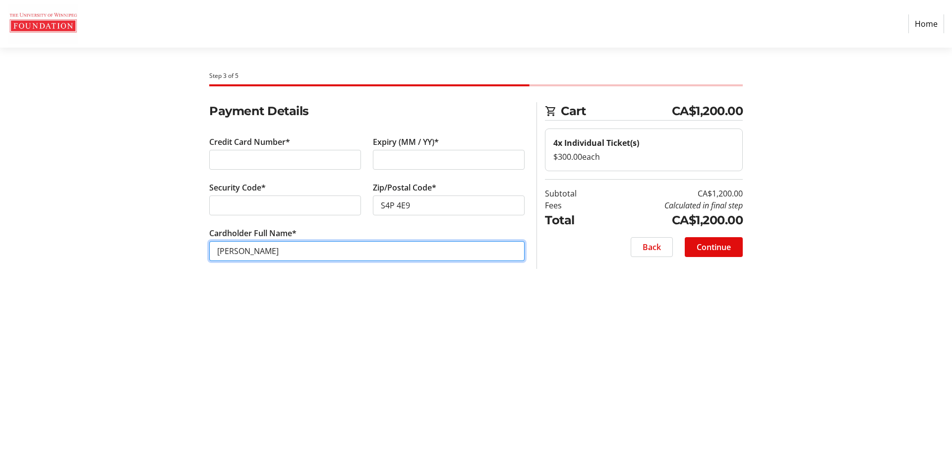
click at [370, 254] on input "[PERSON_NAME]" at bounding box center [366, 251] width 315 height 20
drag, startPoint x: 395, startPoint y: 253, endPoint x: 130, endPoint y: 239, distance: 265.2
click at [130, 239] on section "Step 3 of 5 Cart CA$1,200.00 4x Individual Ticket(s) $300.00 each Subtotal CA$1…" at bounding box center [476, 250] width 952 height 404
drag, startPoint x: 276, startPoint y: 252, endPoint x: 286, endPoint y: 251, distance: 10.5
click at [276, 252] on input "[PERSON_NAME]" at bounding box center [366, 251] width 315 height 20
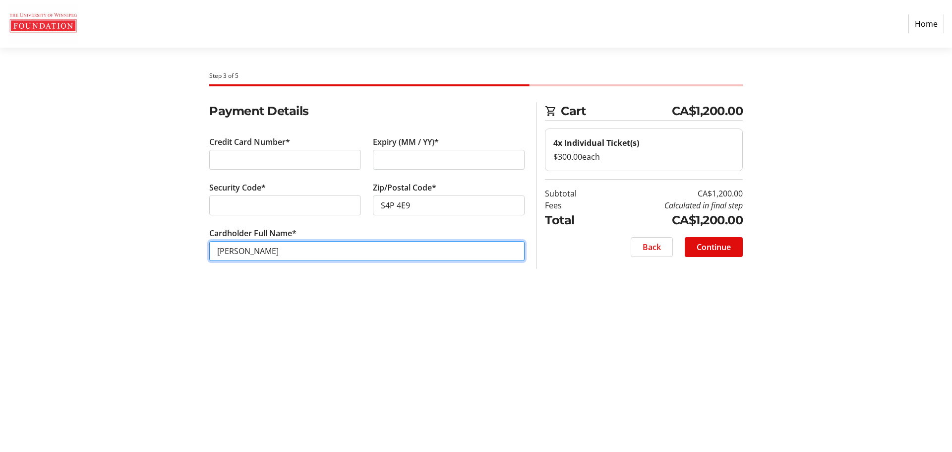
drag, startPoint x: 288, startPoint y: 251, endPoint x: 188, endPoint y: 245, distance: 99.4
click at [188, 245] on div "Payment Details Credit Card Number* Expiry (MM / YY)* Security Code* Zip/Postal…" at bounding box center [476, 193] width 655 height 183
paste input "[PERSON_NAME]"
type input "[PERSON_NAME]"
click at [407, 290] on div "Step 3 of 5 Cart CA$1,200.00 4x Individual Ticket(s) $300.00 each Subtotal CA$1…" at bounding box center [476, 250] width 655 height 404
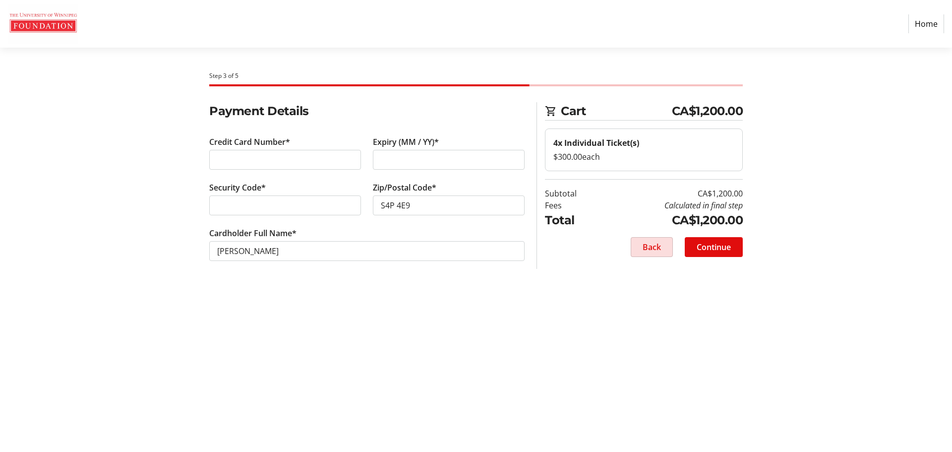
click at [649, 249] on span "Back" at bounding box center [652, 247] width 18 height 12
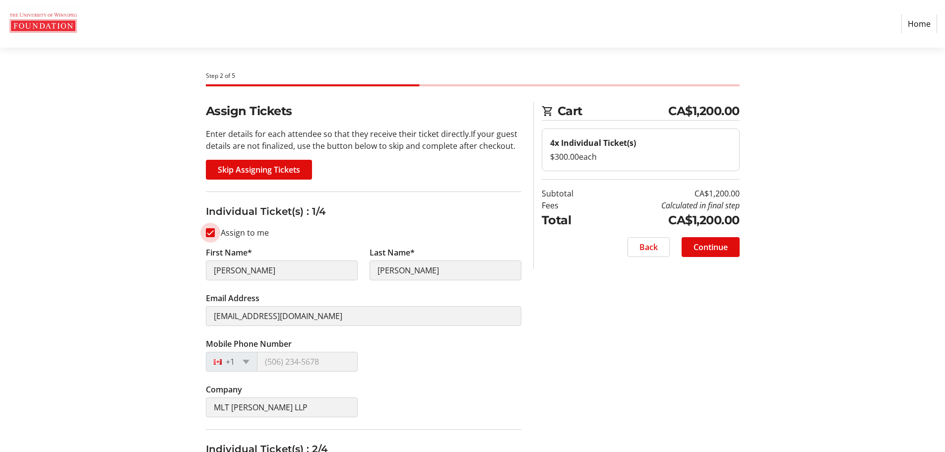
click at [212, 233] on input "Assign to me" at bounding box center [210, 232] width 9 height 9
checkbox input "false"
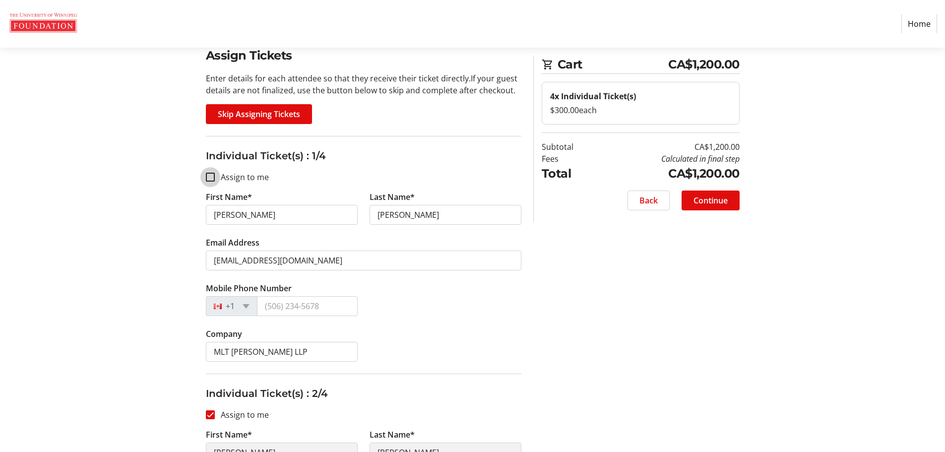
scroll to position [149, 0]
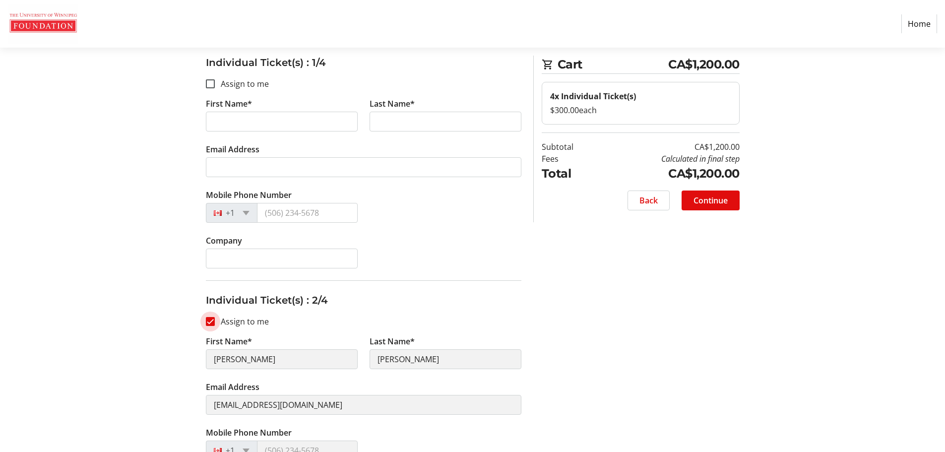
click at [212, 323] on input "Assign to me" at bounding box center [210, 321] width 9 height 9
checkbox input "false"
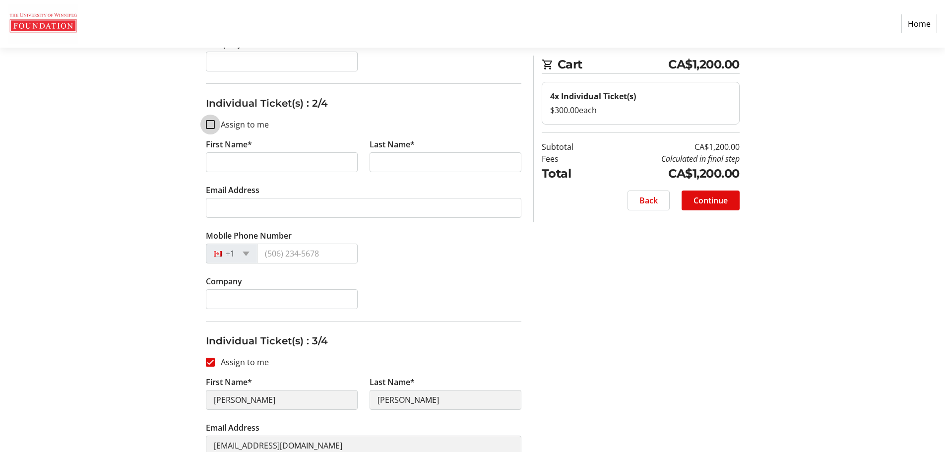
scroll to position [347, 0]
click at [207, 364] on input "Assign to me" at bounding box center [210, 360] width 9 height 9
checkbox input "false"
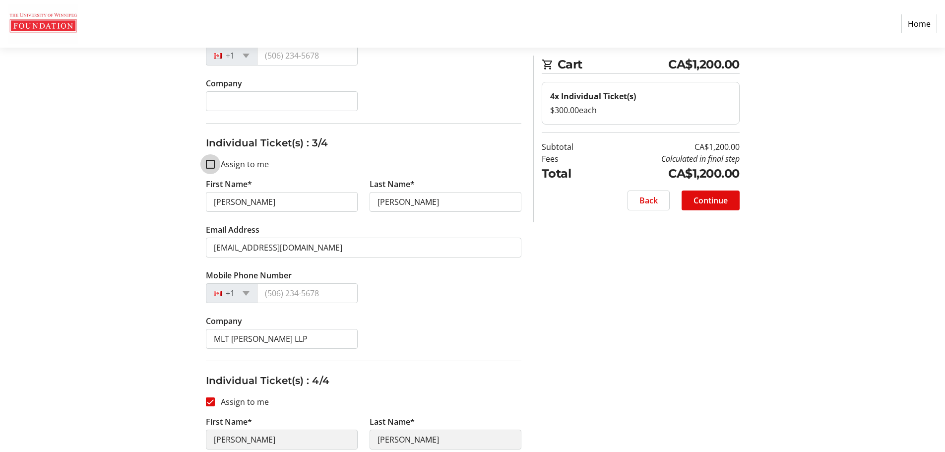
scroll to position [595, 0]
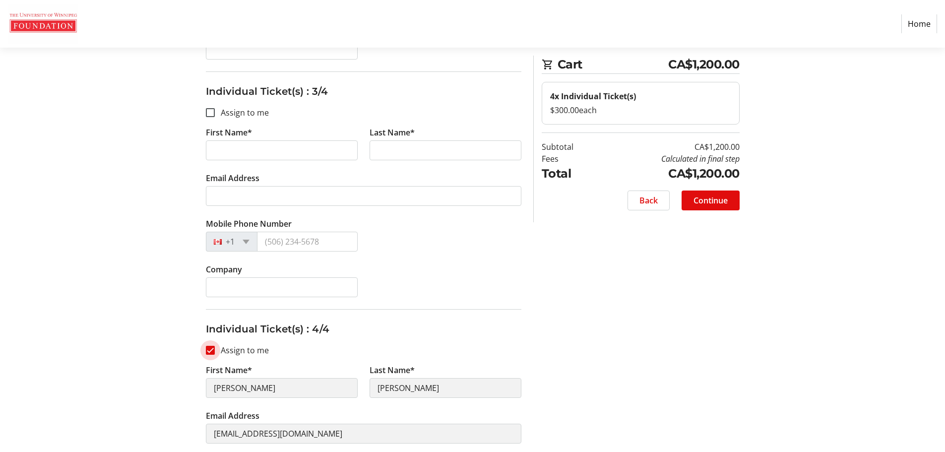
click at [214, 349] on input "Assign to me" at bounding box center [210, 350] width 9 height 9
checkbox input "false"
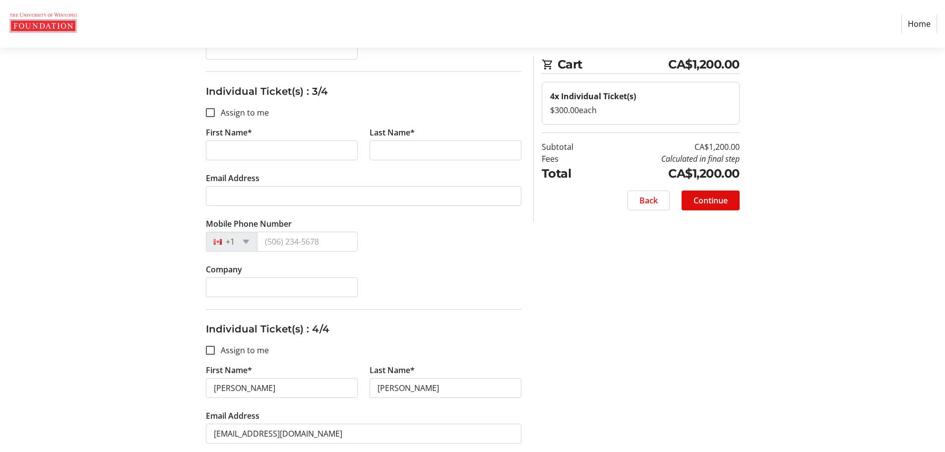
click at [631, 277] on div "Assign Tickets Enter details for each attendee so that they receive their ticke…" at bounding box center [472, 27] width 655 height 1040
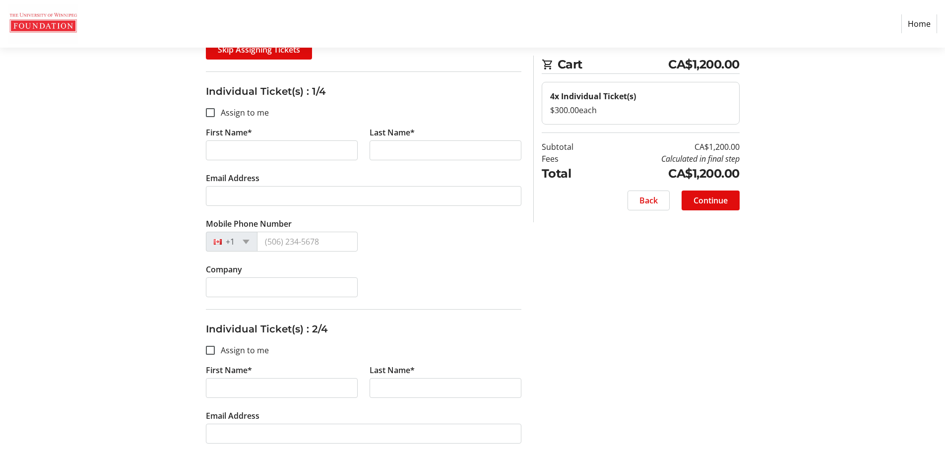
scroll to position [0, 0]
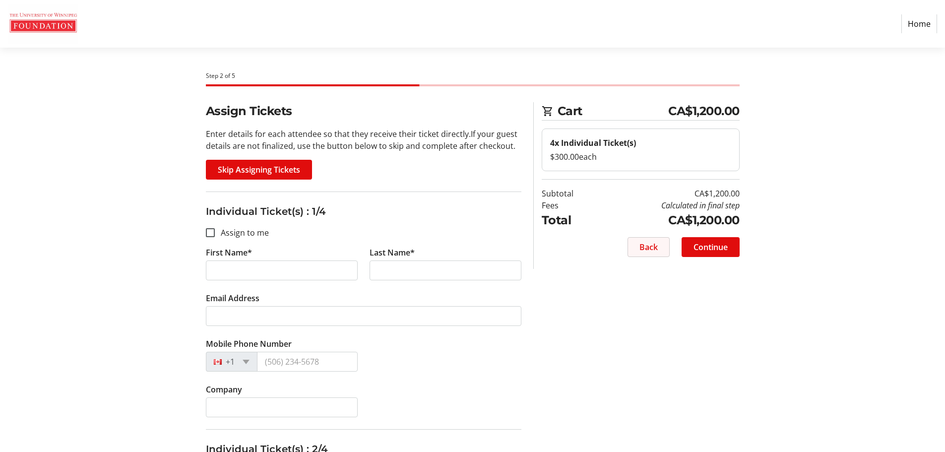
click at [635, 245] on span at bounding box center [648, 247] width 41 height 24
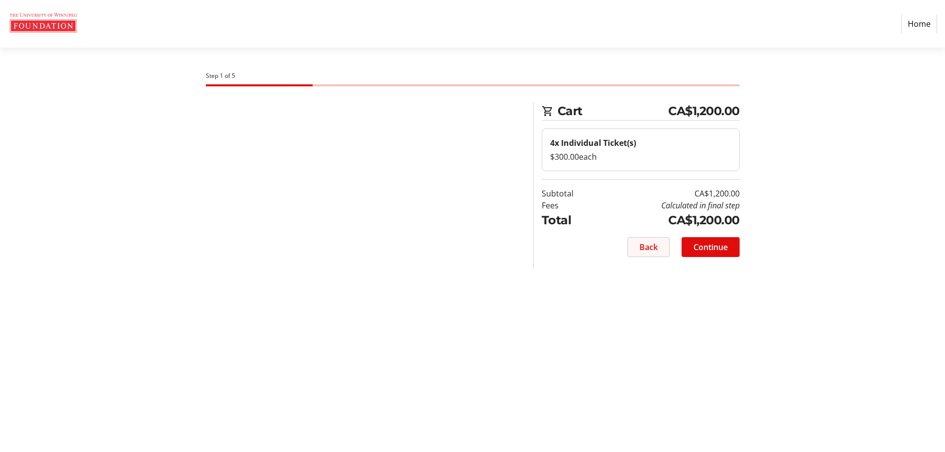
select select "MB"
select select "CA"
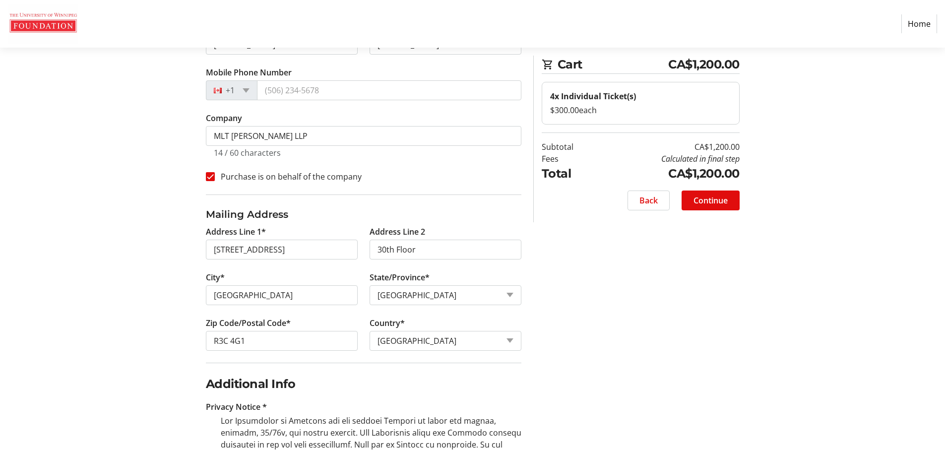
scroll to position [12, 0]
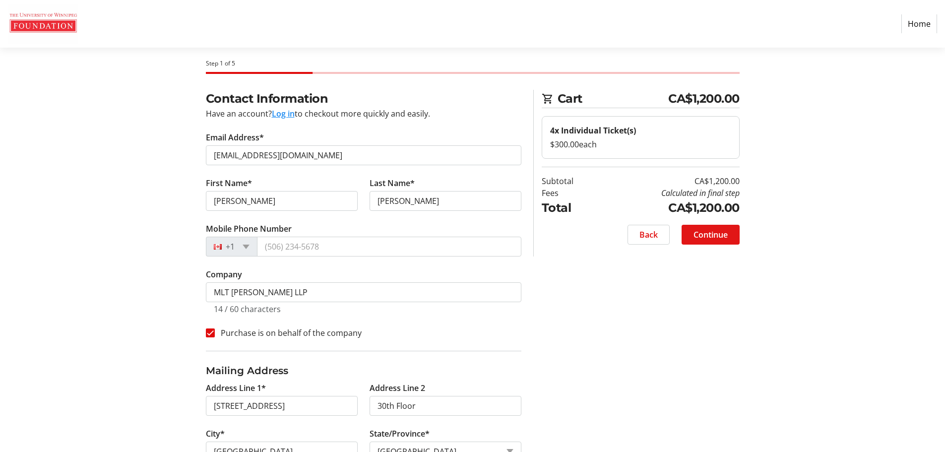
click at [723, 229] on span "Continue" at bounding box center [710, 235] width 34 height 12
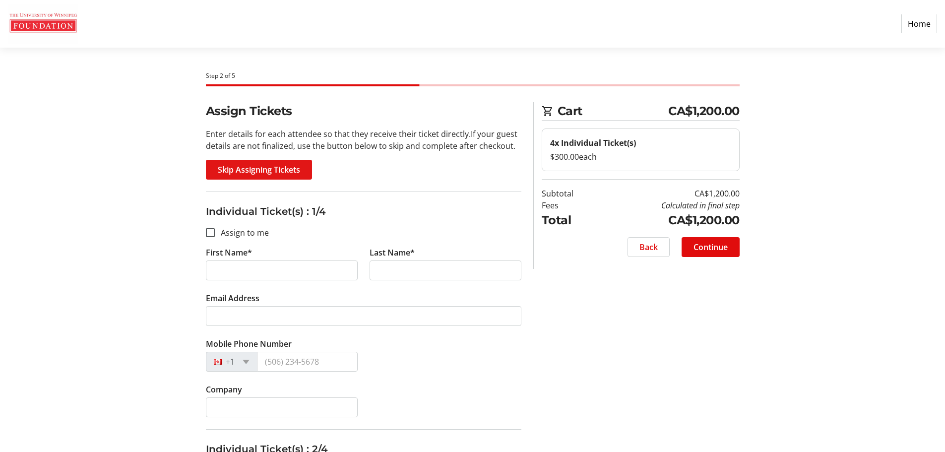
click at [290, 175] on span "Skip Assigning Tickets" at bounding box center [259, 170] width 82 height 12
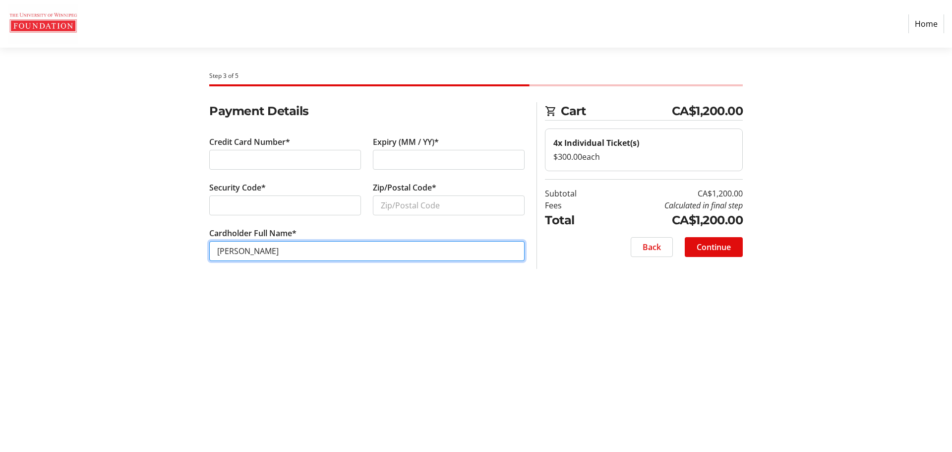
drag, startPoint x: 303, startPoint y: 257, endPoint x: 184, endPoint y: 250, distance: 119.2
click at [184, 250] on div "Payment Details Credit Card Number* Expiry (MM / YY)* Security Code* Zip/Postal…" at bounding box center [476, 193] width 655 height 183
paste input "[PERSON_NAME]"
type input "[PERSON_NAME]"
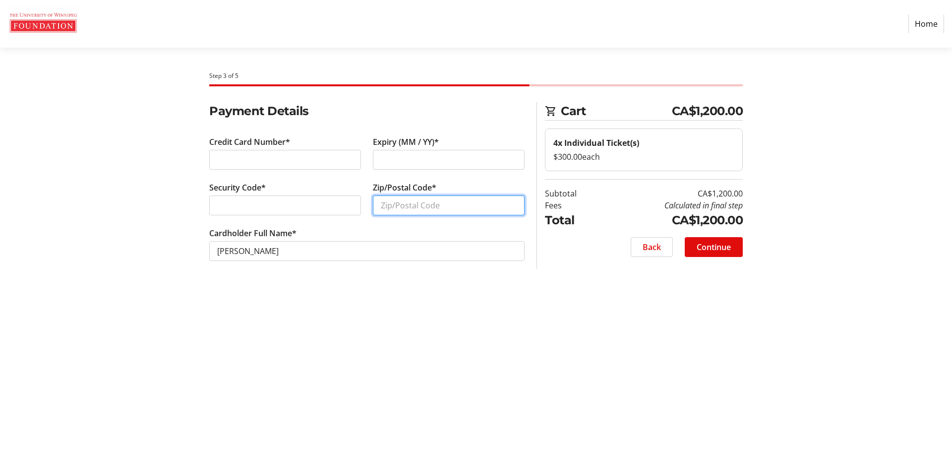
click at [492, 197] on input "Zip/Postal Code*" at bounding box center [449, 205] width 152 height 20
click at [453, 199] on input "Zip/Postal Code*" at bounding box center [449, 205] width 152 height 20
paste input "S4P 4E9"
type input "S4P 4E9"
click at [642, 319] on div "Step 3 of 5 Cart CA$1,200.00 4x Individual Ticket(s) $300.00 each Subtotal CA$1…" at bounding box center [476, 250] width 655 height 404
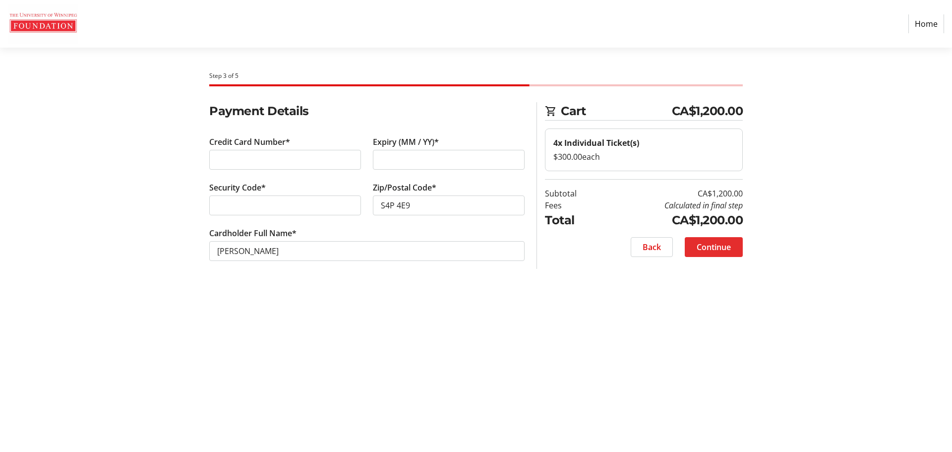
click at [722, 250] on span "Continue" at bounding box center [714, 247] width 34 height 12
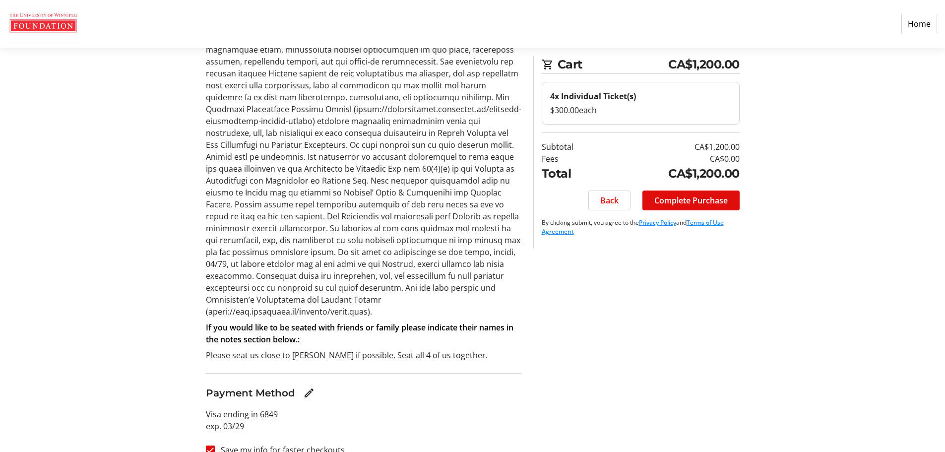
scroll to position [277, 0]
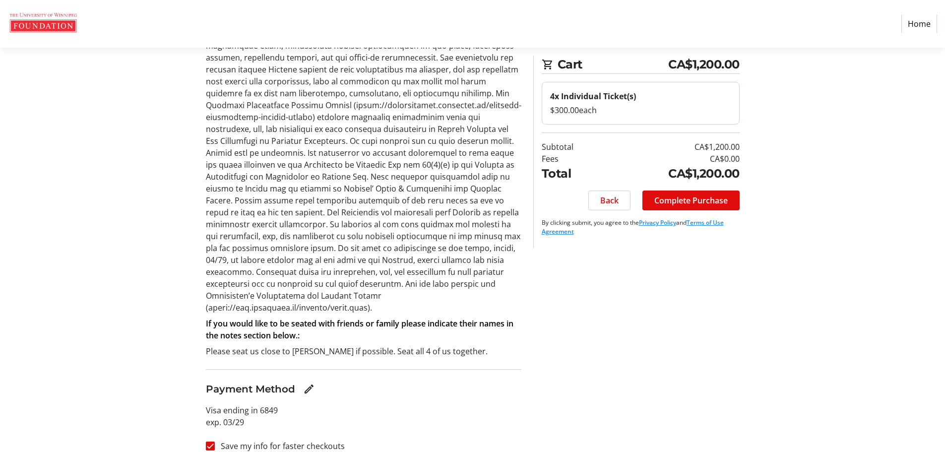
click at [227, 440] on label "Save my info for faster checkouts" at bounding box center [280, 446] width 130 height 12
click at [215, 441] on input "Save my info for faster checkouts" at bounding box center [210, 445] width 9 height 9
checkbox input "false"
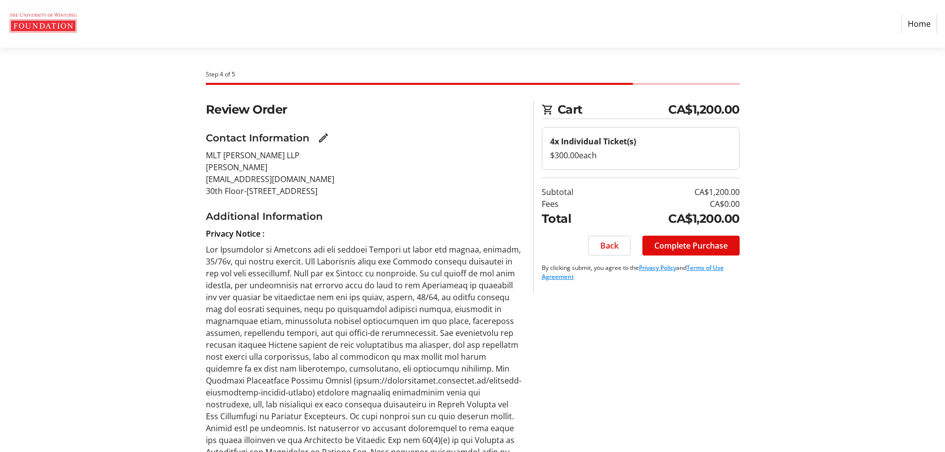
scroll to position [0, 0]
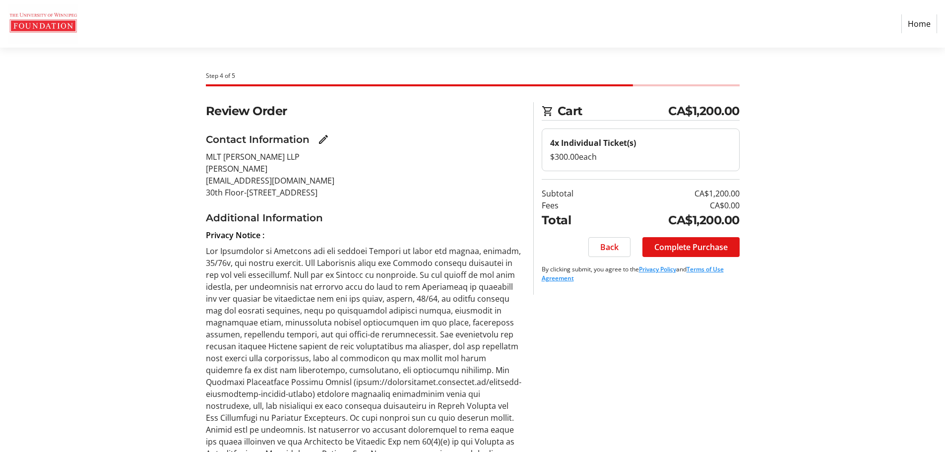
click at [703, 247] on span "Complete Purchase" at bounding box center [690, 247] width 73 height 12
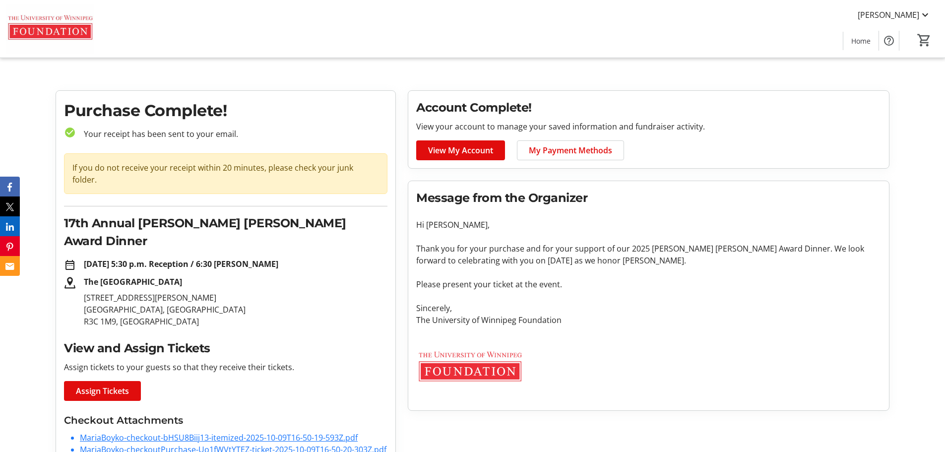
drag, startPoint x: 257, startPoint y: 251, endPoint x: 72, endPoint y: 251, distance: 184.5
click at [72, 276] on div "The [GEOGRAPHIC_DATA] [STREET_ADDRESS][PERSON_NAME]" at bounding box center [225, 302] width 323 height 52
copy strong "The [GEOGRAPHIC_DATA]"
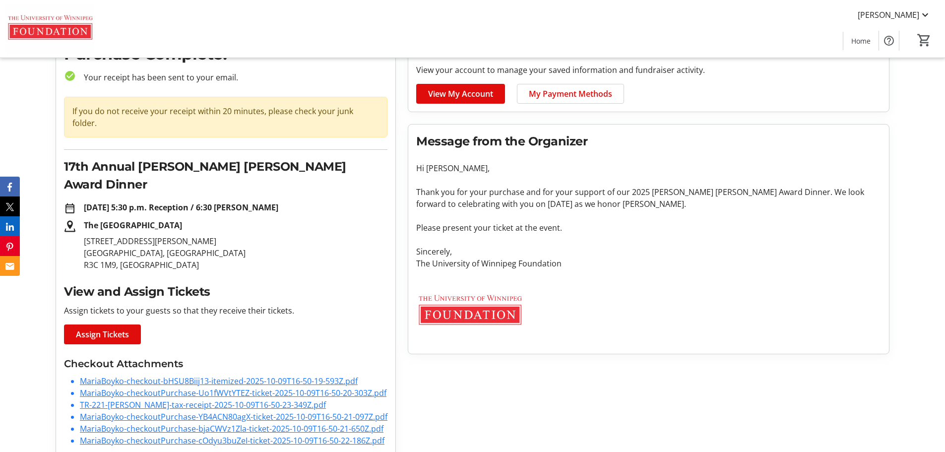
scroll to position [58, 0]
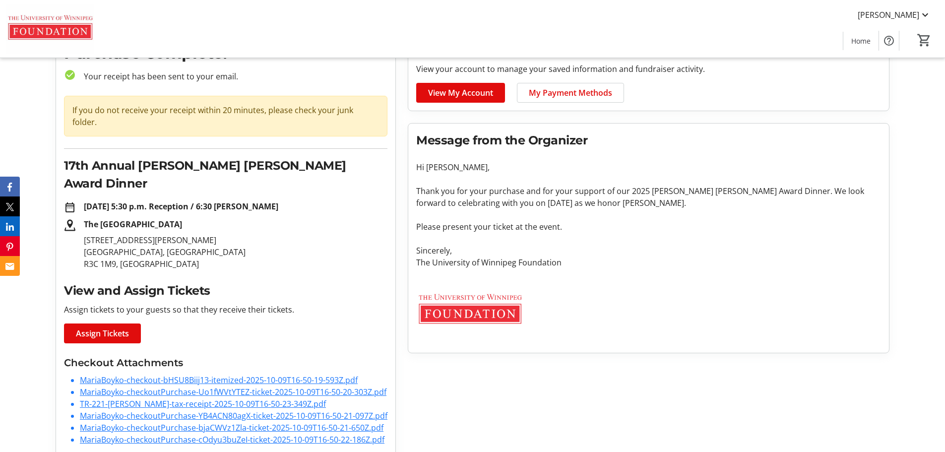
drag, startPoint x: 123, startPoint y: 305, endPoint x: 291, endPoint y: 272, distance: 170.2
click at [291, 282] on div "View and Assign Tickets Assign tickets to your guests so that they receive thei…" at bounding box center [225, 312] width 323 height 61
click at [114, 327] on span "Assign Tickets" at bounding box center [102, 333] width 53 height 12
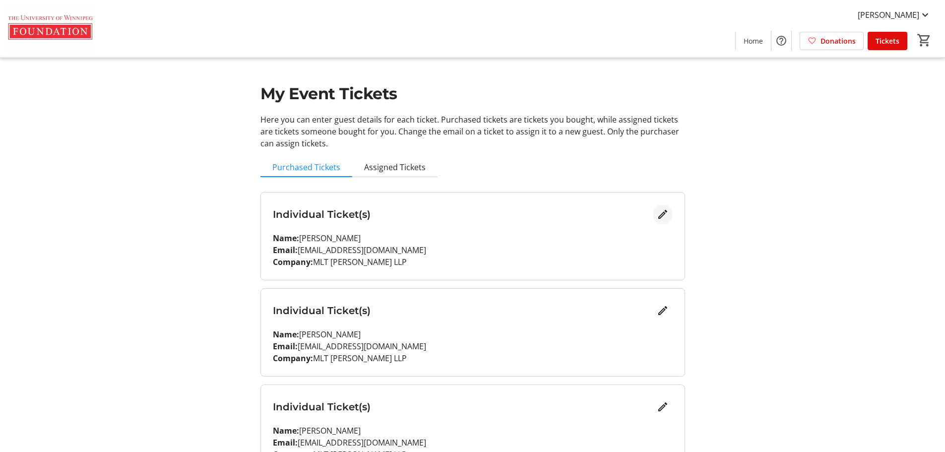
click at [657, 214] on mat-icon "Edit" at bounding box center [663, 214] width 12 height 12
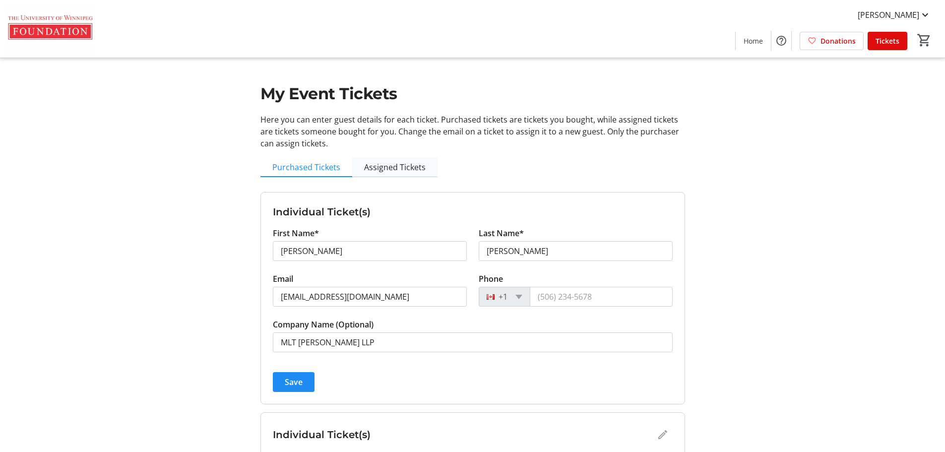
click at [387, 171] on span "Assigned Tickets" at bounding box center [394, 167] width 61 height 8
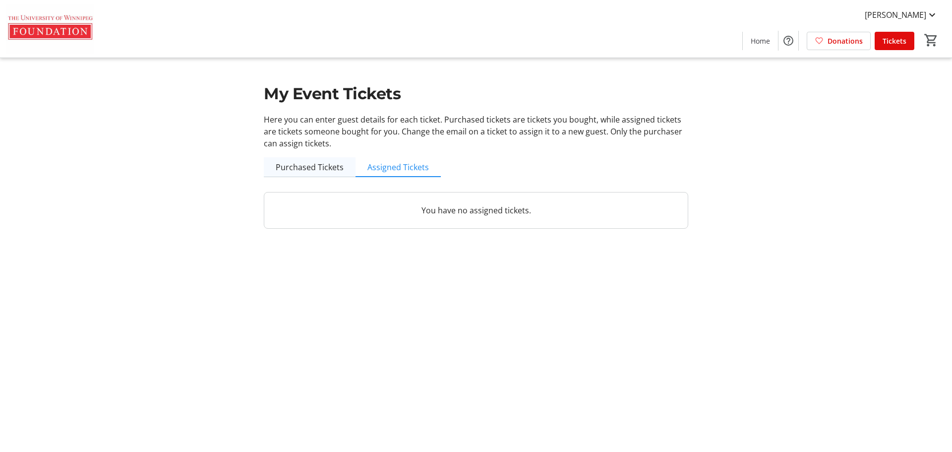
click at [334, 173] on span "Purchased Tickets" at bounding box center [310, 167] width 68 height 20
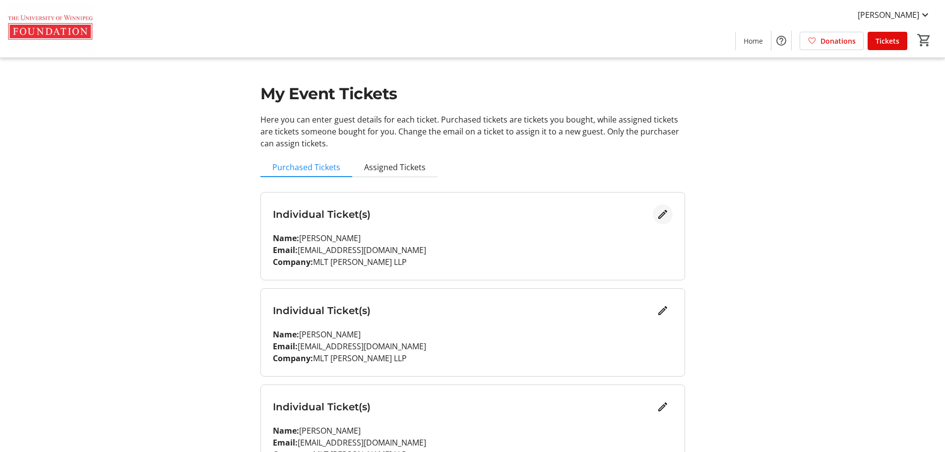
click at [662, 210] on mat-icon "Edit" at bounding box center [663, 214] width 12 height 12
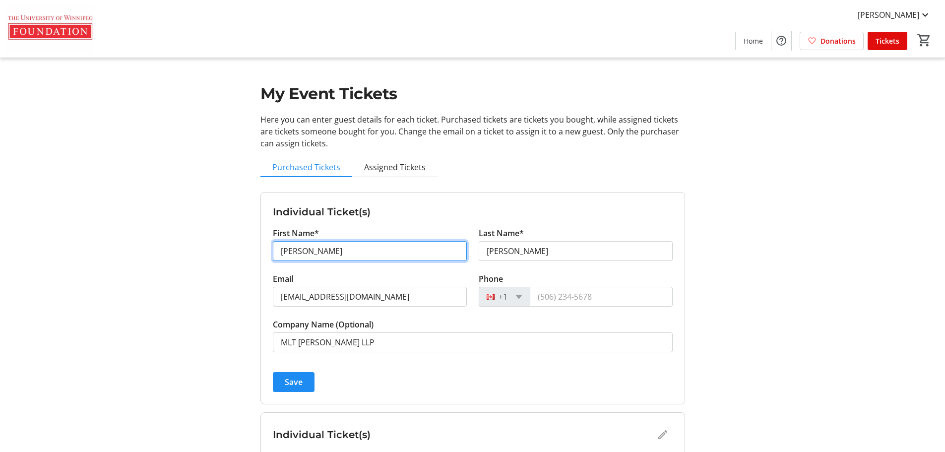
drag, startPoint x: 359, startPoint y: 250, endPoint x: 269, endPoint y: 250, distance: 90.3
click at [269, 250] on div "First Name* [PERSON_NAME]" at bounding box center [370, 250] width 206 height 46
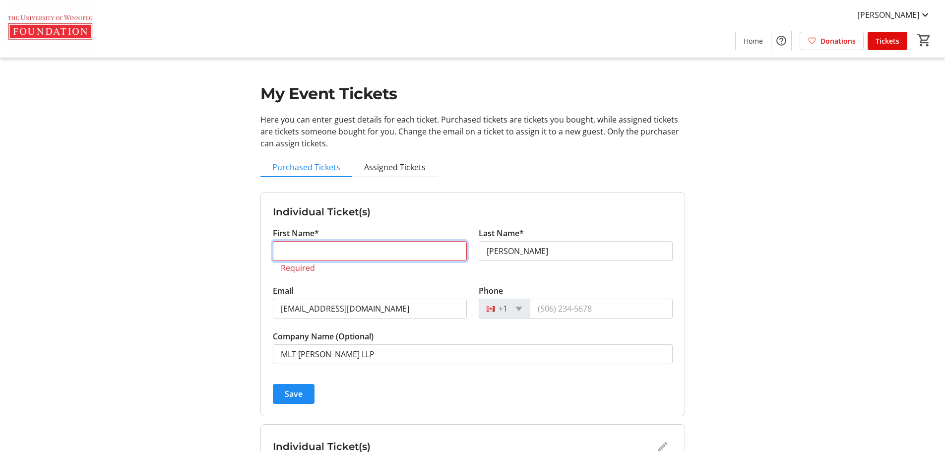
click at [359, 247] on input "First Name*" at bounding box center [370, 251] width 194 height 20
paste input "[PERSON_NAME]"
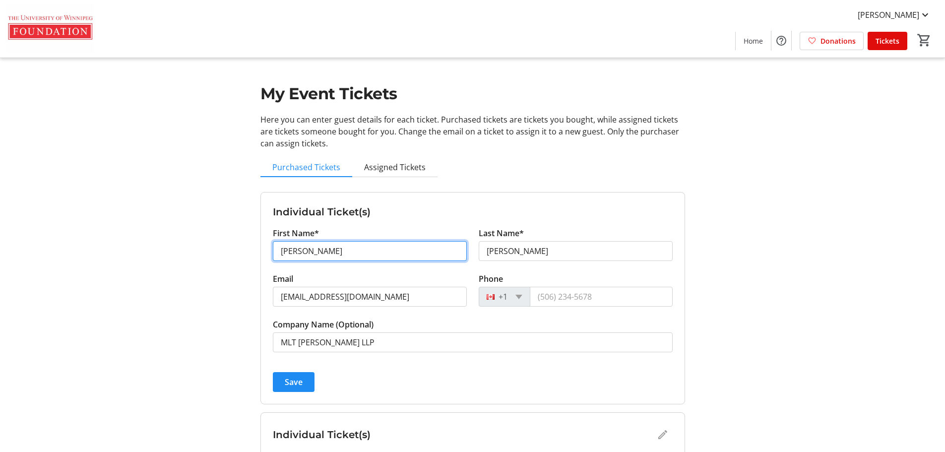
click at [304, 252] on input "[PERSON_NAME]" at bounding box center [370, 251] width 194 height 20
type input "[PERSON_NAME]"
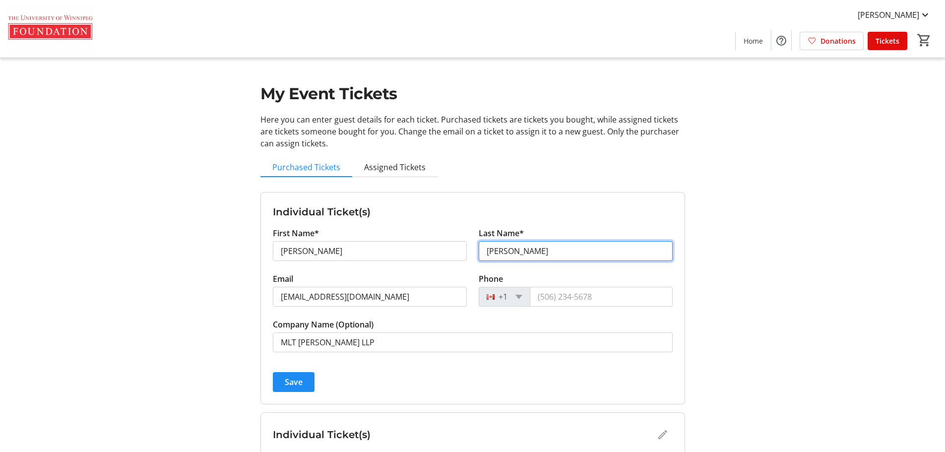
paste input "[PERSON_NAME]"
type input "[PERSON_NAME]"
click at [286, 385] on span "Save" at bounding box center [294, 382] width 18 height 12
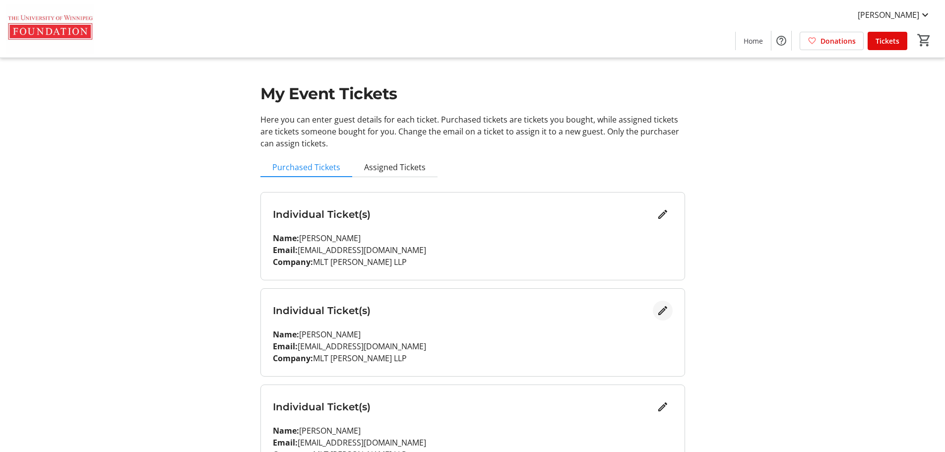
click at [665, 313] on mat-icon "Edit" at bounding box center [663, 311] width 12 height 12
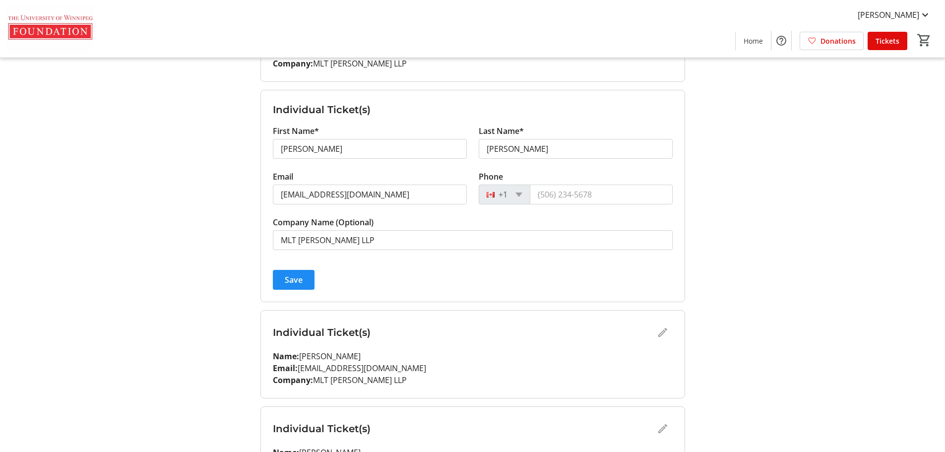
scroll to position [99, 0]
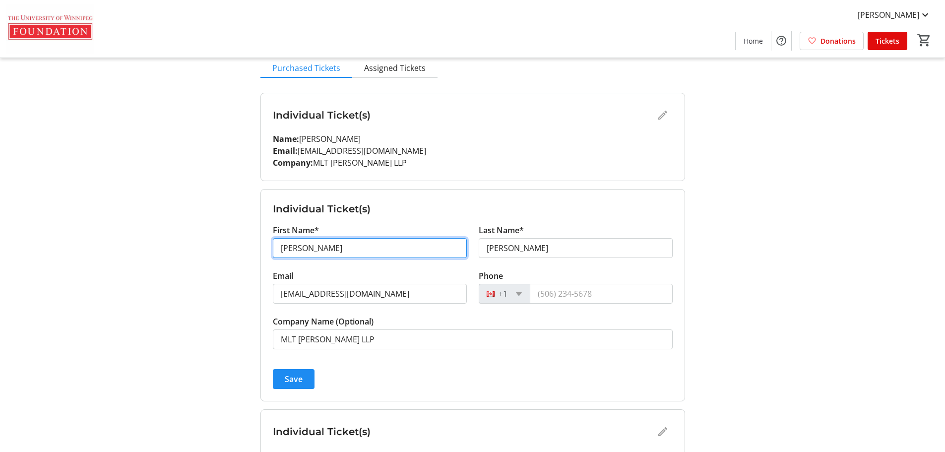
drag, startPoint x: 363, startPoint y: 245, endPoint x: 255, endPoint y: 242, distance: 108.2
click at [255, 242] on div "My Event Tickets Here you can enter guest details for each ticket. Purchased ti…" at bounding box center [472, 267] width 436 height 733
paste input "[PERSON_NAME]"
type input "[PERSON_NAME]"
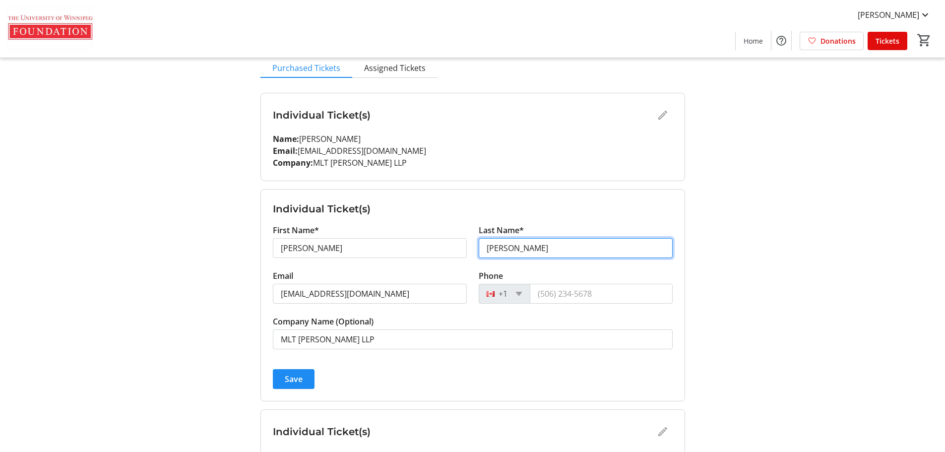
click at [571, 244] on input "[PERSON_NAME]" at bounding box center [576, 248] width 194 height 20
drag, startPoint x: 565, startPoint y: 245, endPoint x: 425, endPoint y: 245, distance: 139.9
click at [425, 245] on div "First Name* [PERSON_NAME] Last Name* [PERSON_NAME]" at bounding box center [473, 247] width 412 height 46
paste input "[PERSON_NAME]"
type input "[PERSON_NAME]"
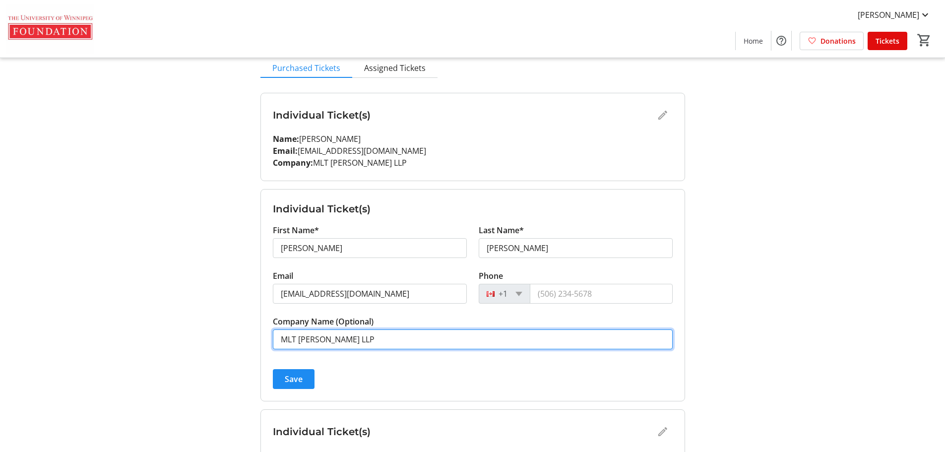
drag, startPoint x: 383, startPoint y: 337, endPoint x: 262, endPoint y: 337, distance: 121.0
click at [262, 337] on form "Individual Ticket(s) First Name* [PERSON_NAME] Last Name* [PERSON_NAME] Email […" at bounding box center [473, 294] width 424 height 211
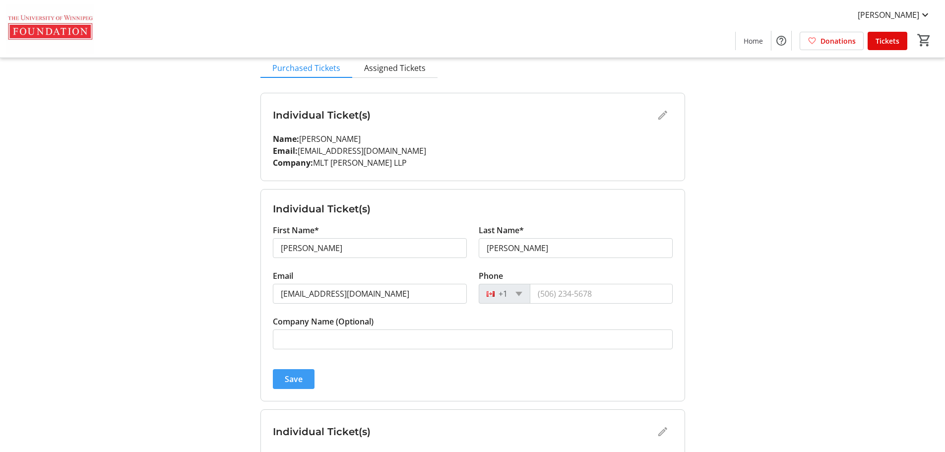
click at [287, 376] on span "Save" at bounding box center [294, 379] width 18 height 12
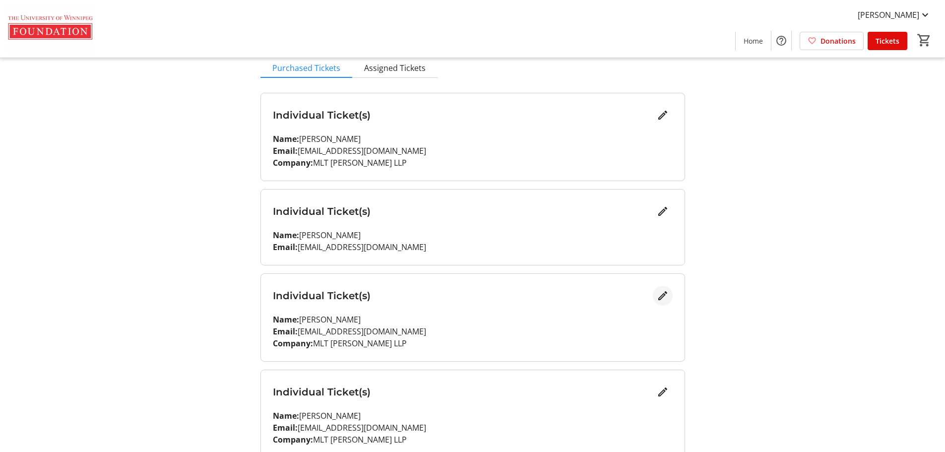
click at [661, 292] on mat-icon "Edit" at bounding box center [663, 296] width 12 height 12
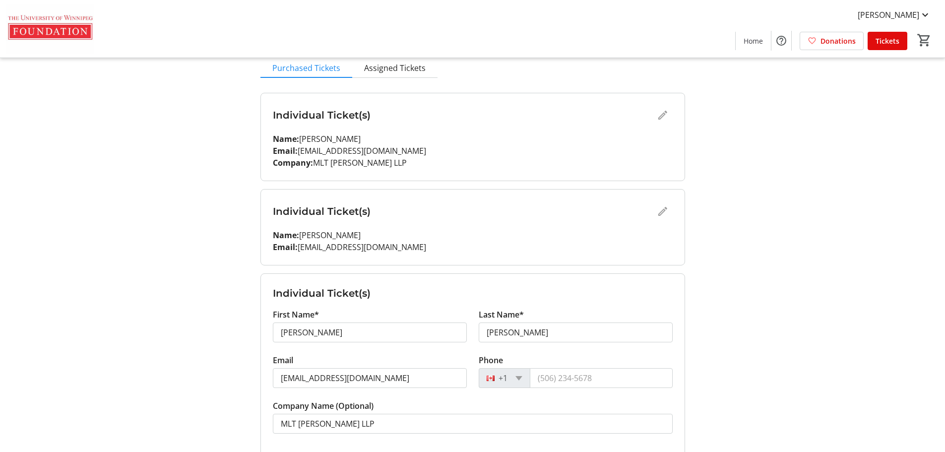
click at [368, 319] on tr-form-field "First Name* [PERSON_NAME]" at bounding box center [370, 331] width 194 height 46
click at [379, 330] on input "[PERSON_NAME]" at bounding box center [370, 332] width 194 height 20
type input "M"
paste input "[PERSON_NAME]"
type input "Yassir"
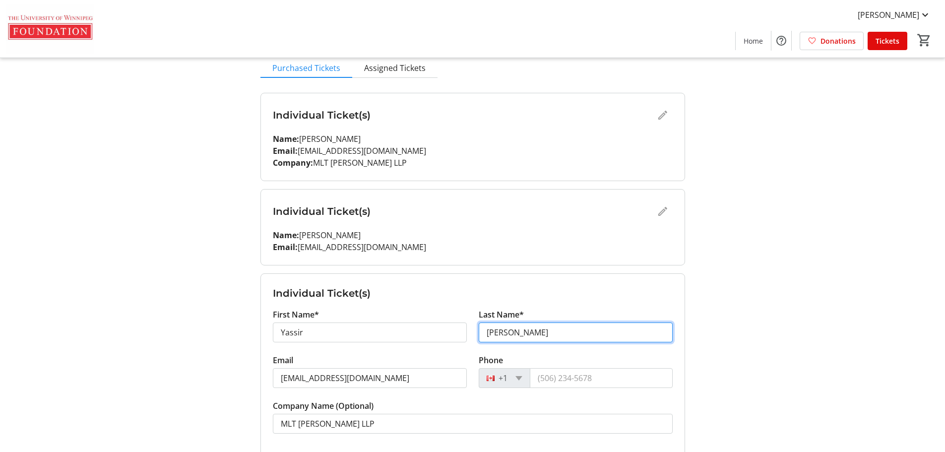
paste input "Alnaji"
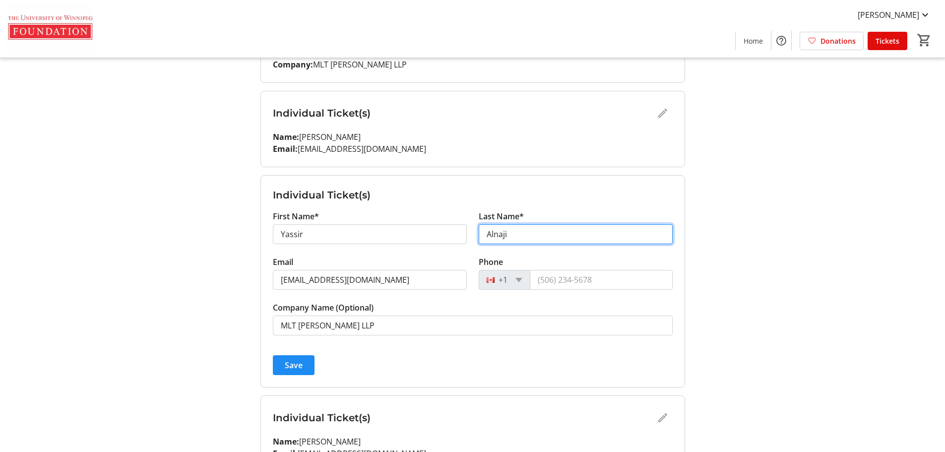
scroll to position [198, 0]
type input "Alnaji"
click at [293, 363] on span "Save" at bounding box center [294, 364] width 18 height 12
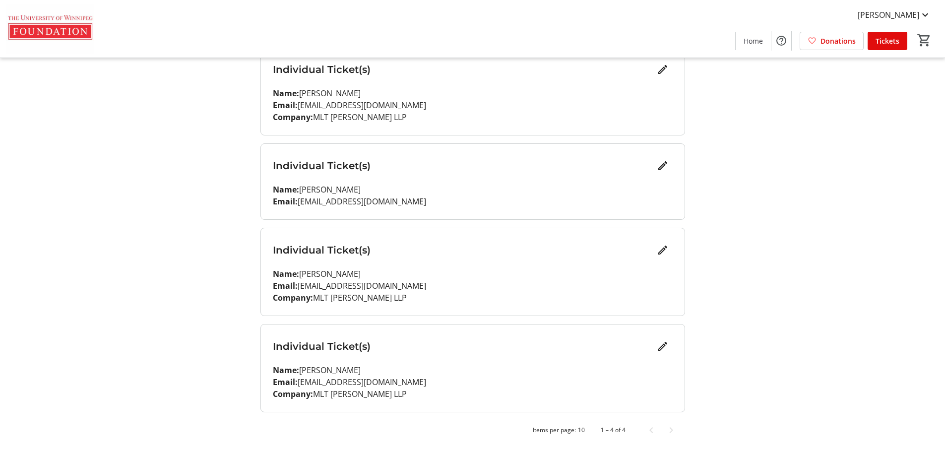
scroll to position [145, 0]
click at [667, 349] on mat-icon "Edit" at bounding box center [663, 346] width 12 height 12
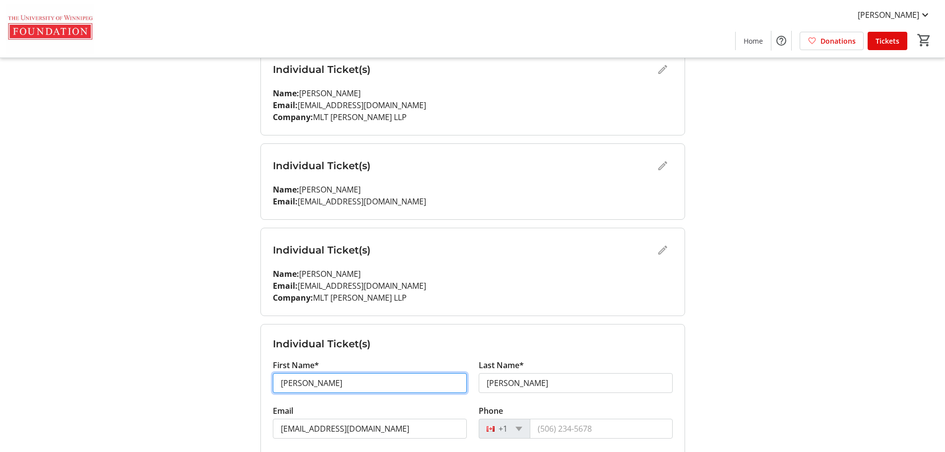
drag, startPoint x: 418, startPoint y: 379, endPoint x: 277, endPoint y: 378, distance: 140.4
click at [277, 378] on input "[PERSON_NAME]" at bounding box center [370, 383] width 194 height 20
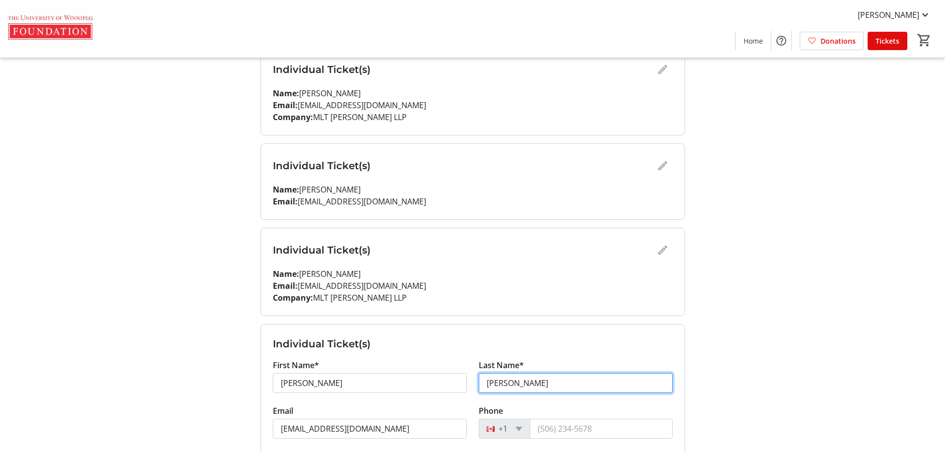
paste input "Alnaji"
type input "Alnaji"
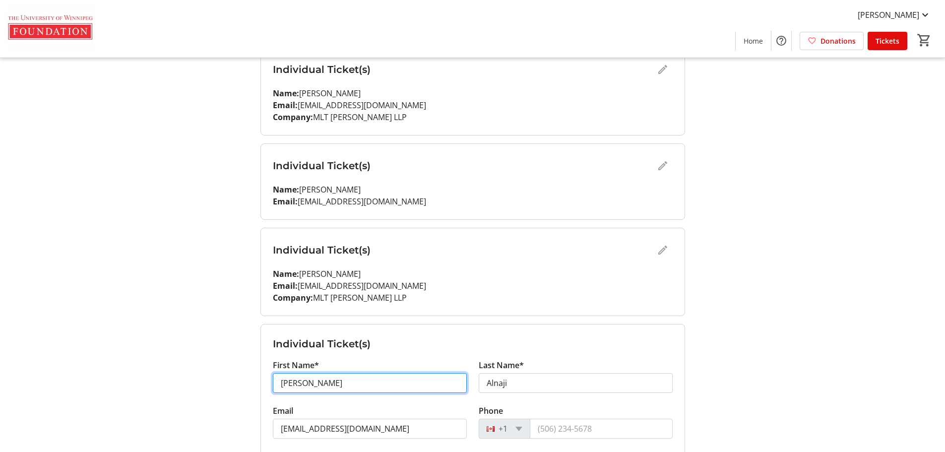
drag, startPoint x: 344, startPoint y: 375, endPoint x: 184, endPoint y: 375, distance: 160.7
click at [184, 375] on div "My Event Tickets Here you can enter guest details for each ticket. Purchased ti…" at bounding box center [472, 215] width 655 height 721
type input "Tabby"
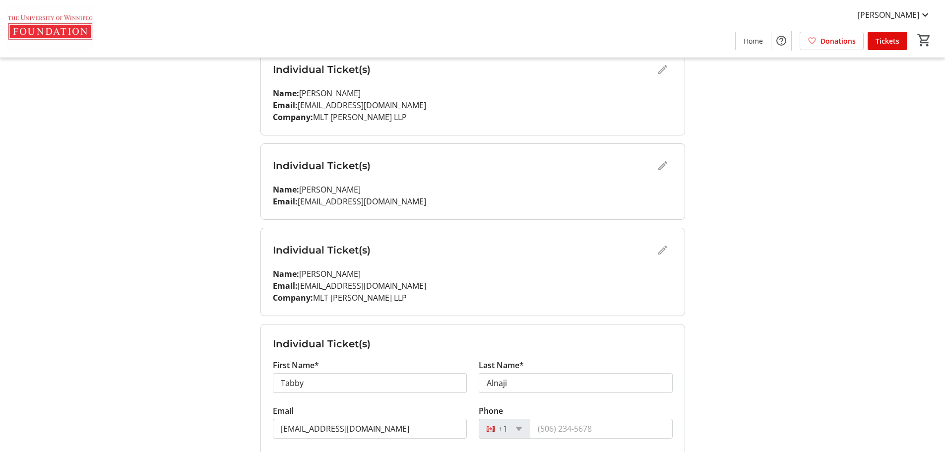
click at [175, 372] on div "My Event Tickets Here you can enter guest details for each ticket. Purchased ti…" at bounding box center [472, 215] width 655 height 721
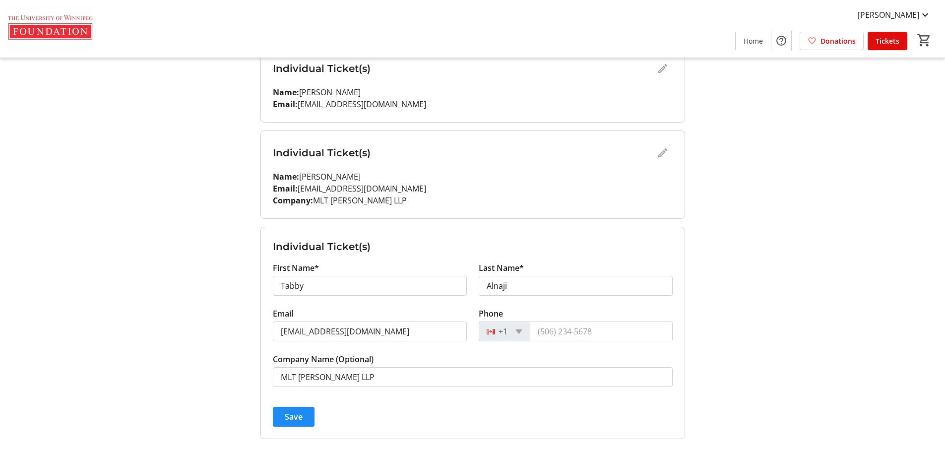
scroll to position [269, 0]
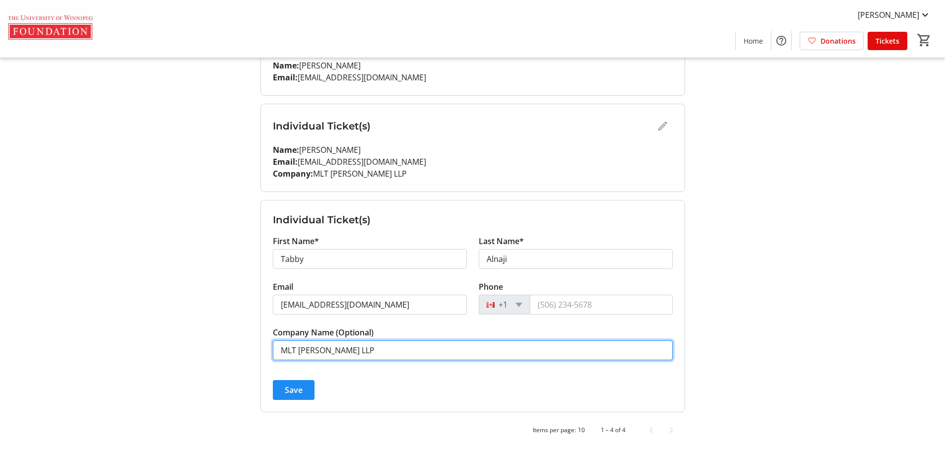
drag, startPoint x: 375, startPoint y: 345, endPoint x: 264, endPoint y: 347, distance: 111.6
click at [264, 347] on form "Individual Ticket(s) First Name* [PERSON_NAME] Last Name* Alnaji Email [EMAIL_A…" at bounding box center [473, 305] width 424 height 211
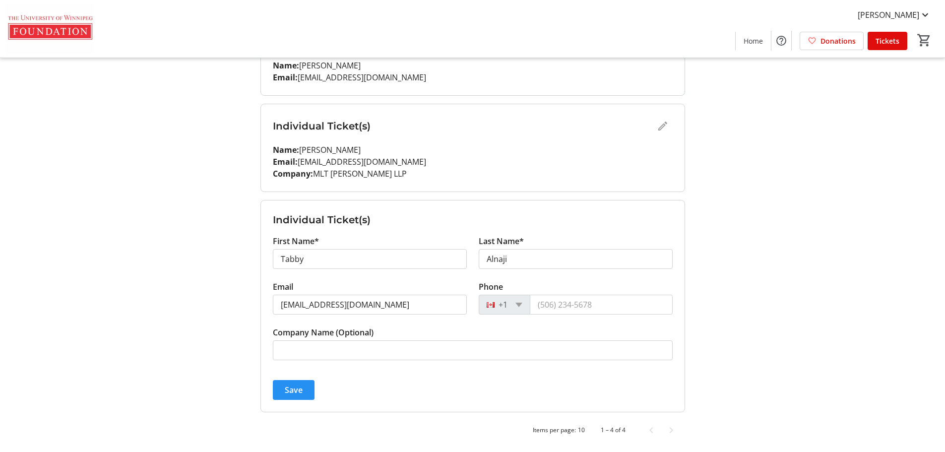
click at [292, 384] on span "Save" at bounding box center [294, 390] width 18 height 12
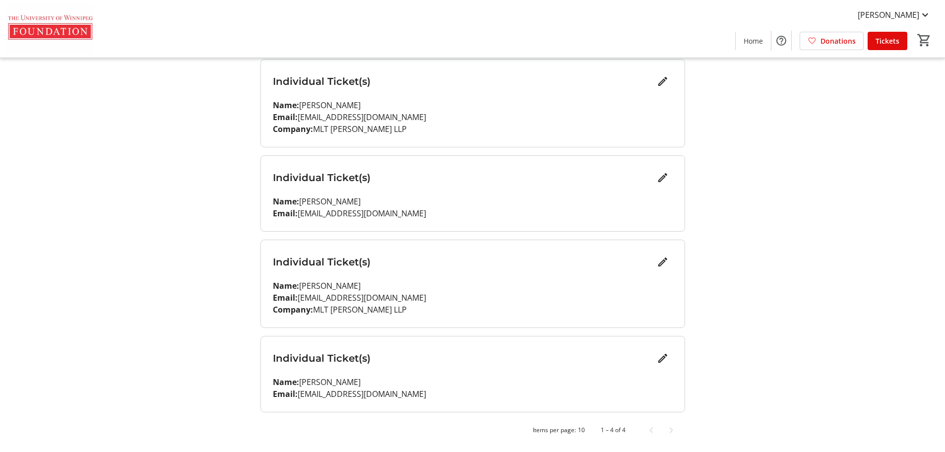
click at [806, 278] on tr-design-standard-layout-narrow "My Event Tickets Here you can enter guest details for each ticket. Purchased ti…" at bounding box center [472, 159] width 945 height 585
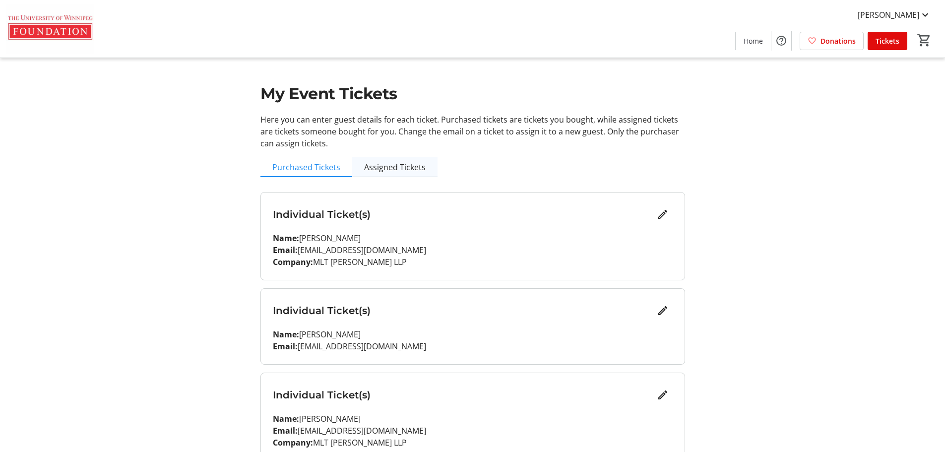
click at [393, 163] on span "Assigned Tickets" at bounding box center [394, 167] width 61 height 8
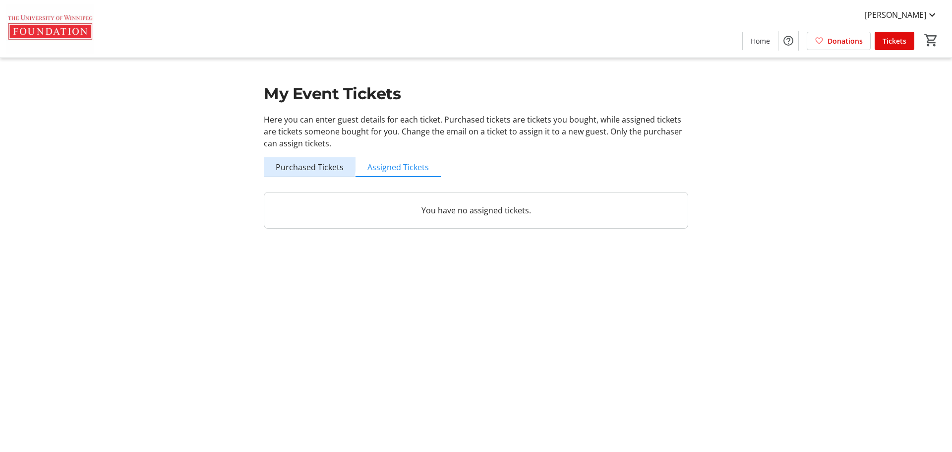
click at [300, 163] on span "Purchased Tickets" at bounding box center [310, 167] width 68 height 8
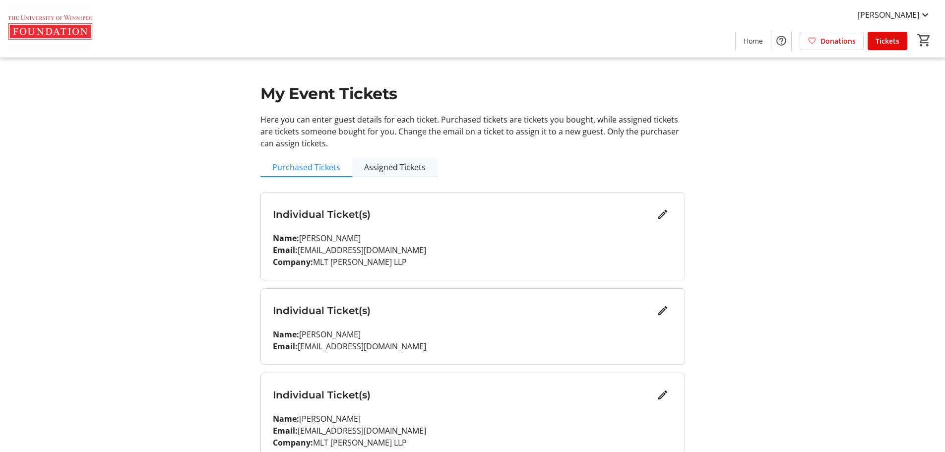
click at [380, 173] on span "Assigned Tickets" at bounding box center [394, 167] width 61 height 20
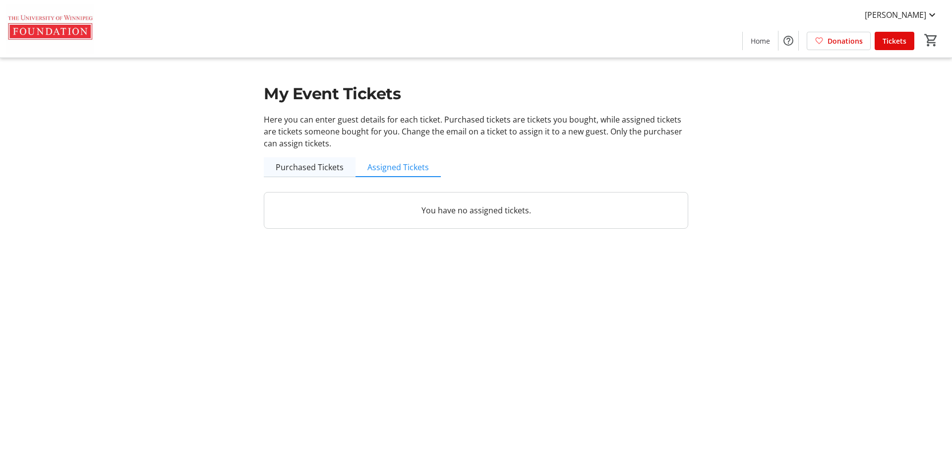
click at [296, 168] on span "Purchased Tickets" at bounding box center [310, 167] width 68 height 8
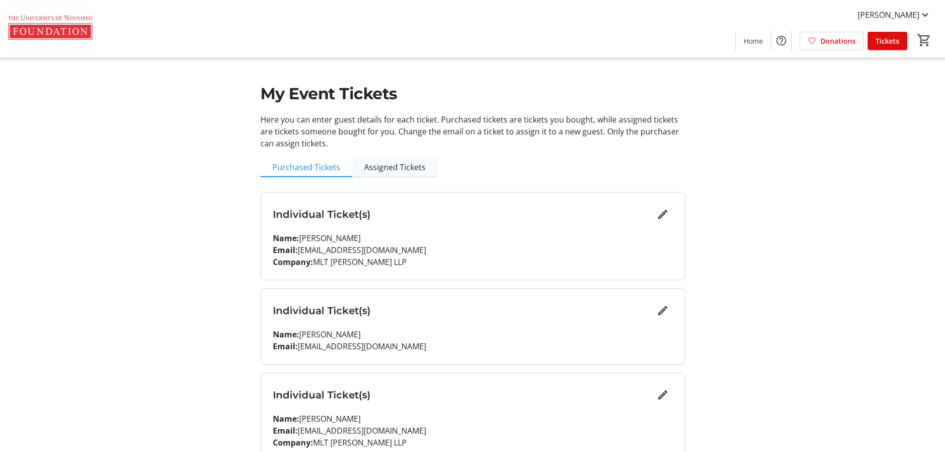
click at [399, 169] on span "Assigned Tickets" at bounding box center [394, 167] width 61 height 8
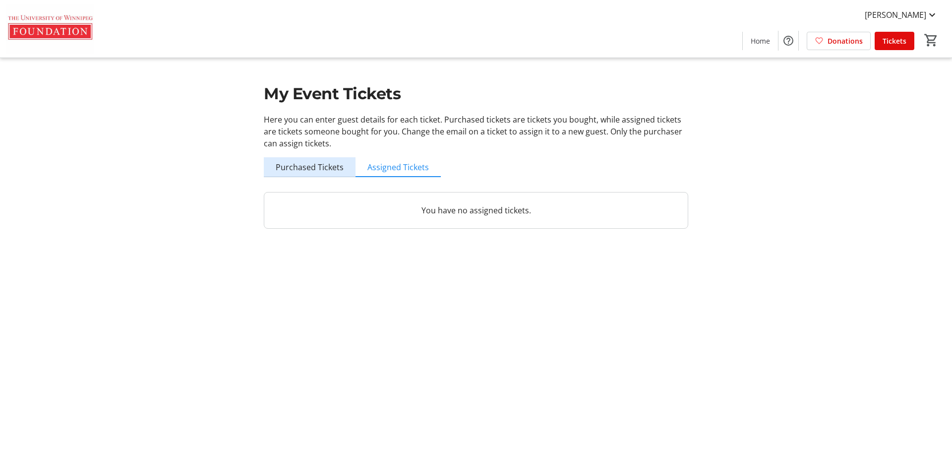
click at [319, 167] on span "Purchased Tickets" at bounding box center [310, 167] width 68 height 8
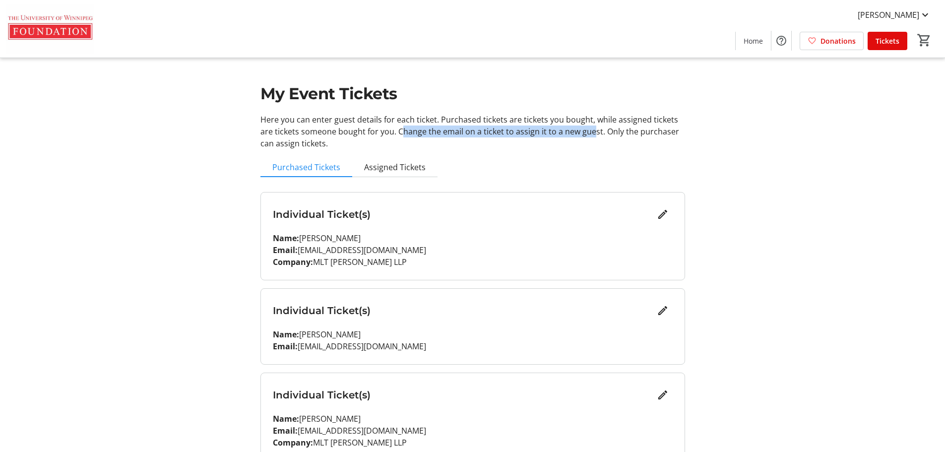
drag, startPoint x: 397, startPoint y: 130, endPoint x: 590, endPoint y: 129, distance: 193.4
click at [590, 129] on p "Here you can enter guest details for each ticket. Purchased tickets are tickets…" at bounding box center [472, 132] width 425 height 36
click at [340, 241] on p "Name: [PERSON_NAME]" at bounding box center [473, 238] width 400 height 12
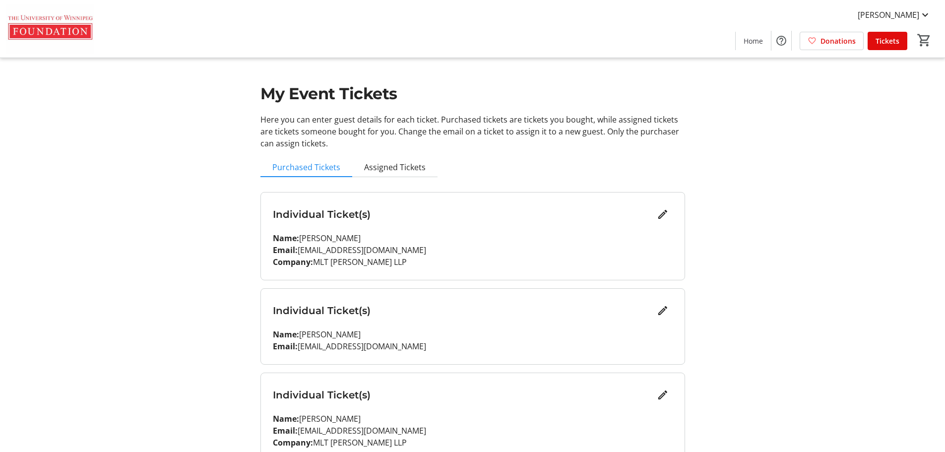
copy p "[PERSON_NAME]"
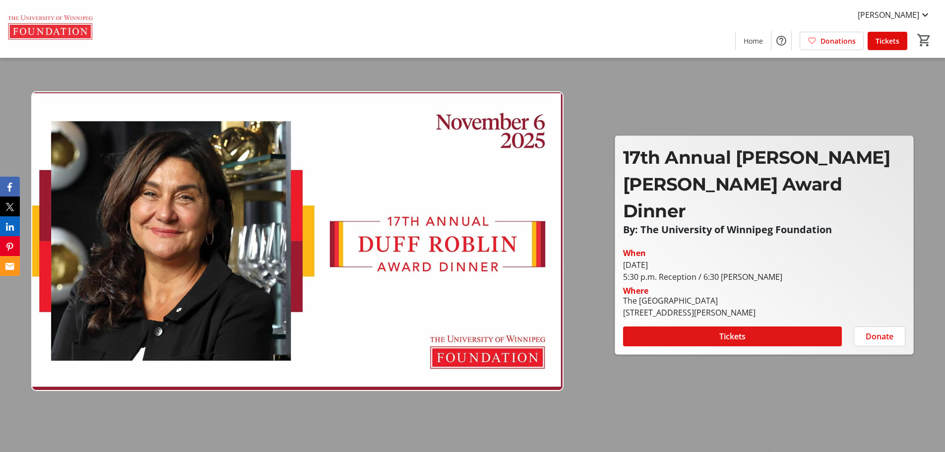
click at [759, 324] on span at bounding box center [732, 336] width 219 height 24
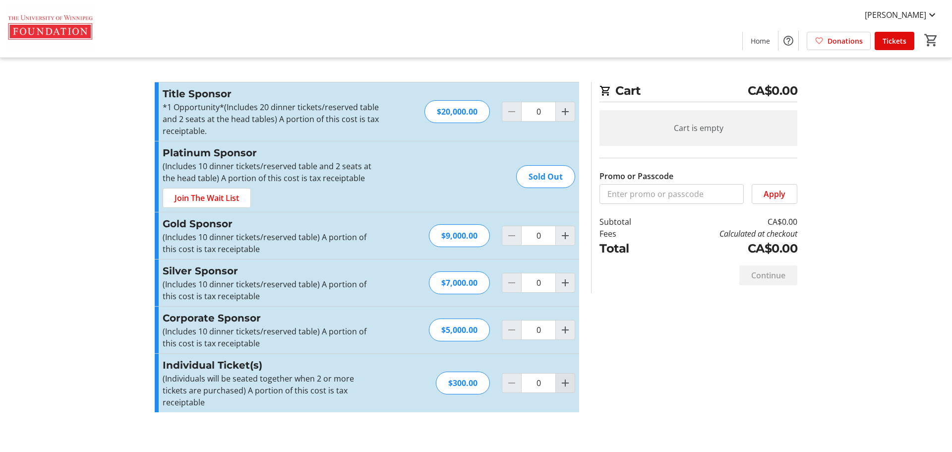
click at [569, 377] on mat-icon "Increment by one" at bounding box center [565, 383] width 12 height 12
type input "1"
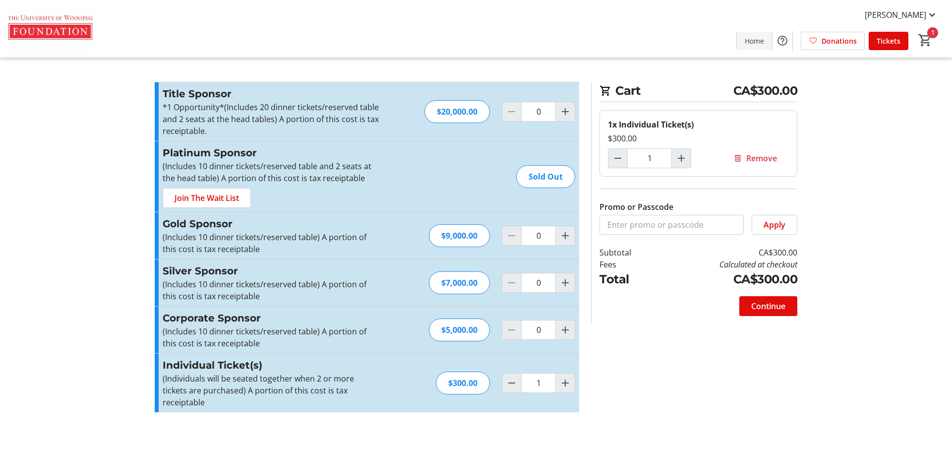
click at [758, 37] on span "Home" at bounding box center [754, 41] width 19 height 10
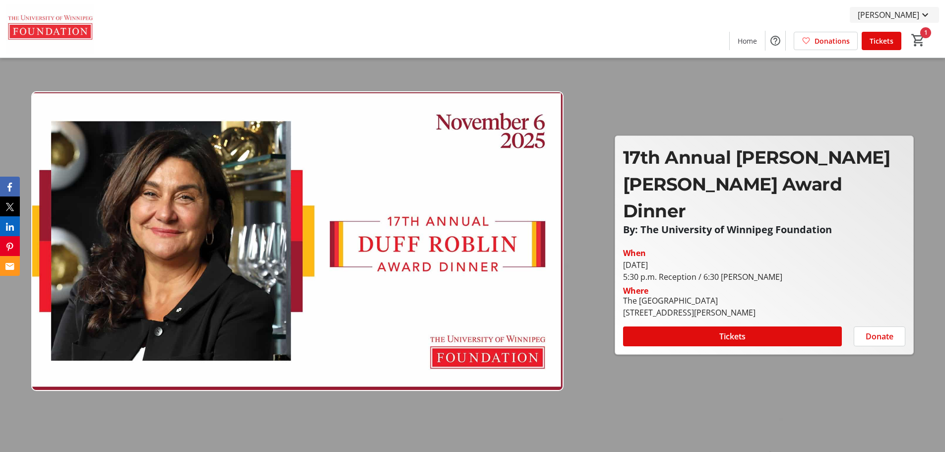
click at [911, 11] on span "[PERSON_NAME]" at bounding box center [888, 15] width 61 height 12
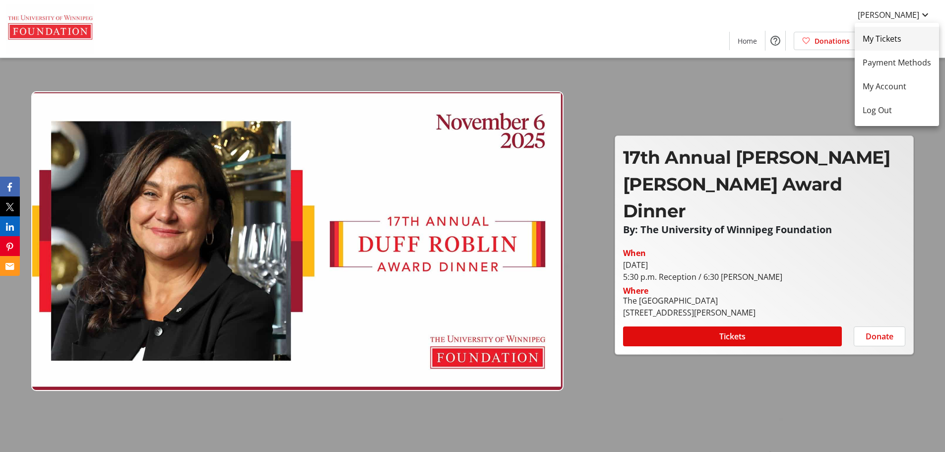
click at [894, 43] on span "My Tickets" at bounding box center [896, 39] width 68 height 12
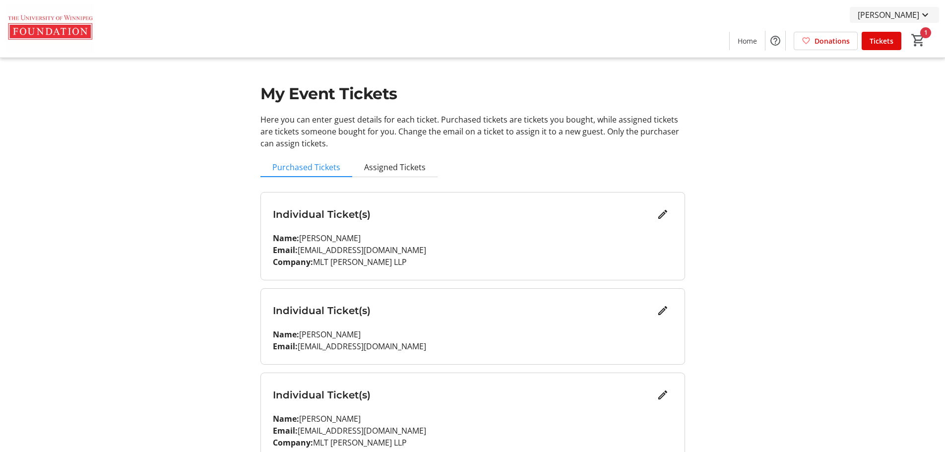
click at [926, 13] on mat-icon at bounding box center [925, 15] width 12 height 12
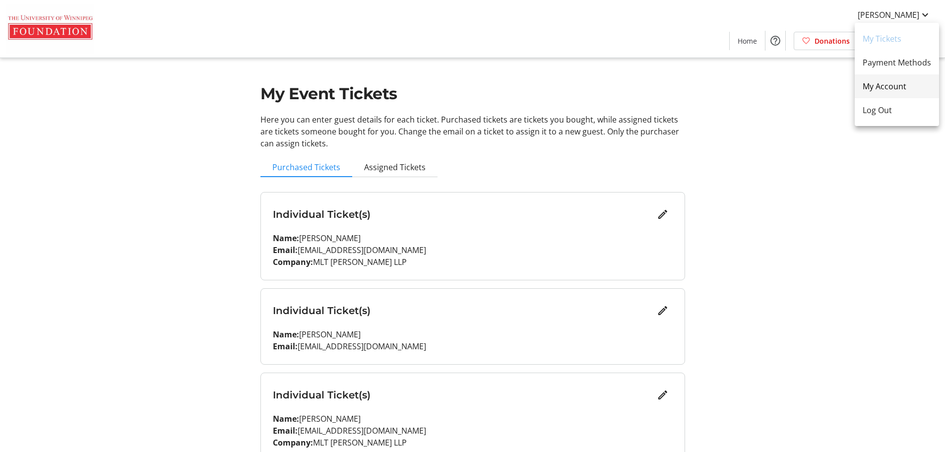
click at [888, 86] on span "My Account" at bounding box center [896, 86] width 68 height 12
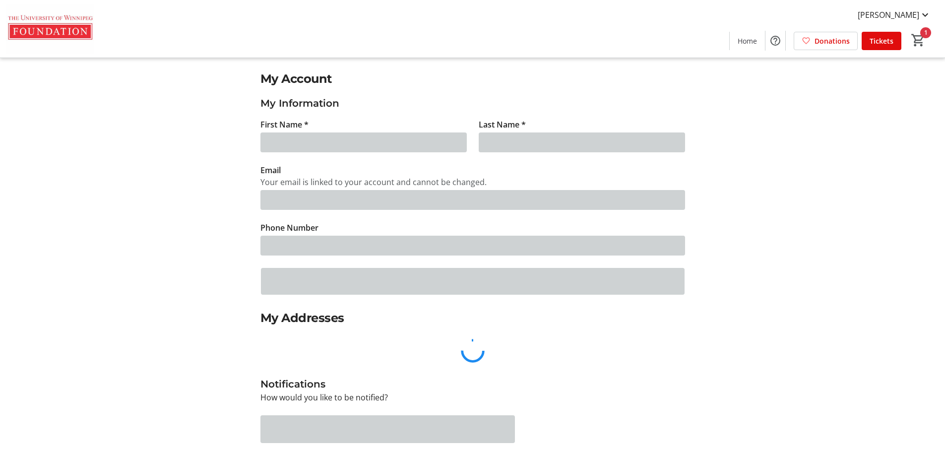
type input "[PERSON_NAME]"
type input "[EMAIL_ADDRESS][DOMAIN_NAME]"
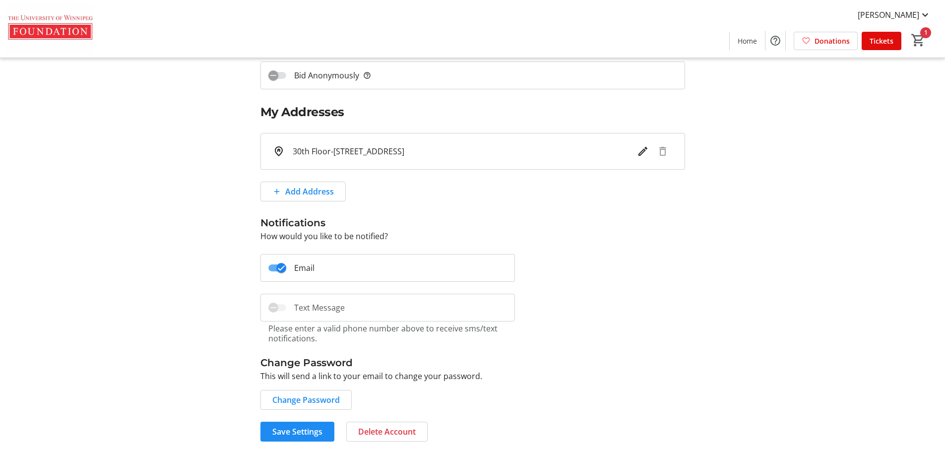
scroll to position [207, 0]
click at [908, 16] on span "[PERSON_NAME]" at bounding box center [888, 15] width 61 height 12
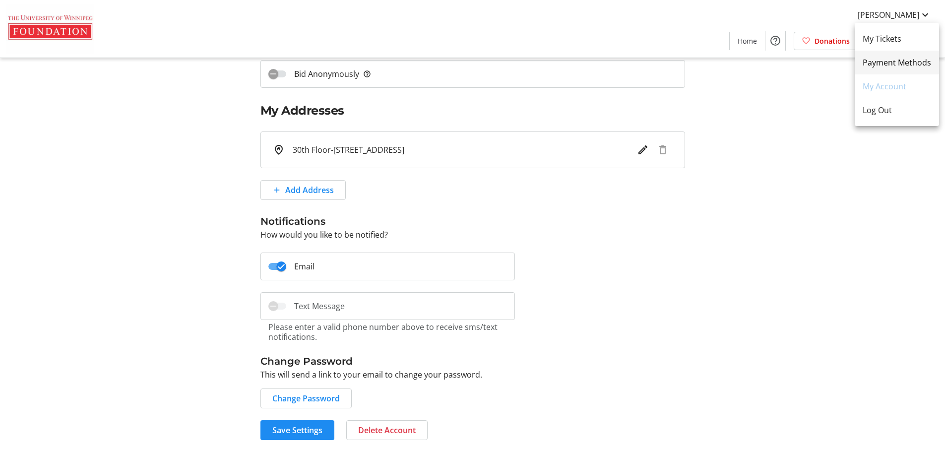
click at [911, 65] on span "Payment Methods" at bounding box center [896, 63] width 68 height 12
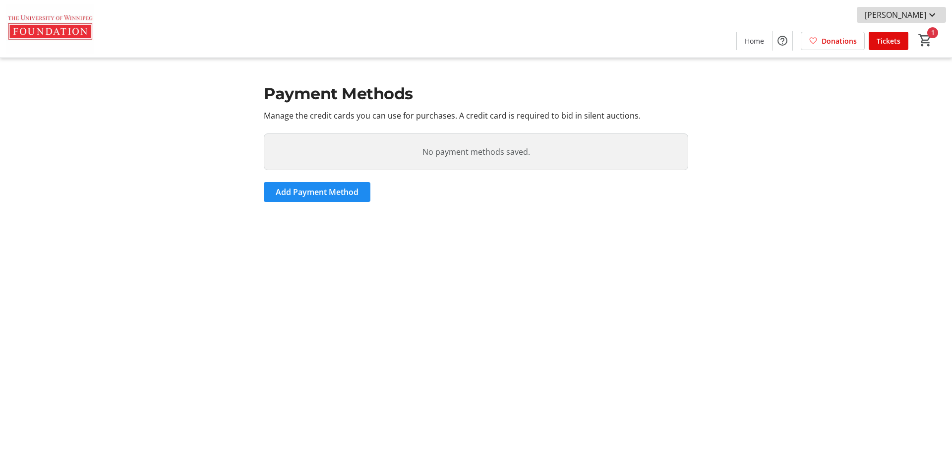
click at [916, 15] on span "[PERSON_NAME]" at bounding box center [895, 15] width 61 height 12
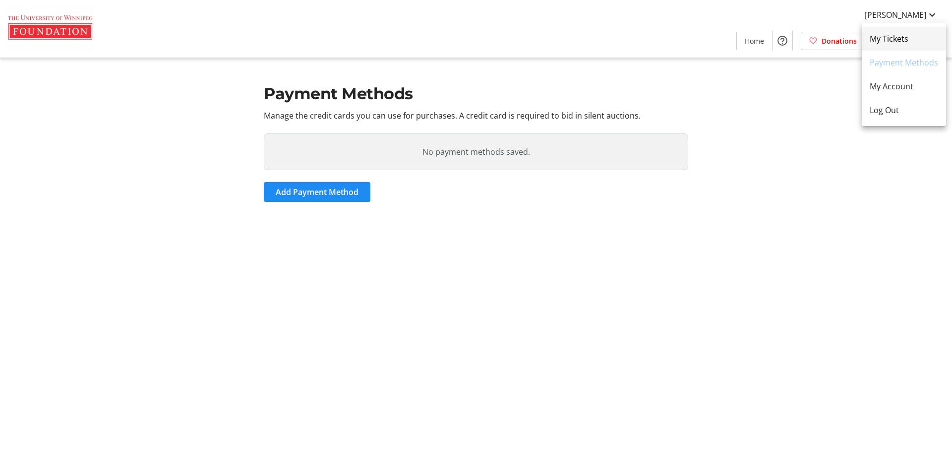
click at [905, 34] on span "My Tickets" at bounding box center [904, 39] width 68 height 12
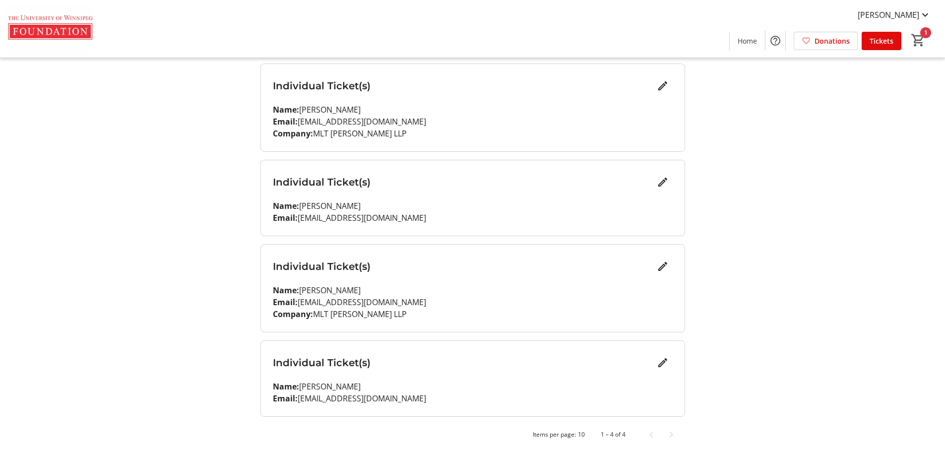
scroll to position [133, 0]
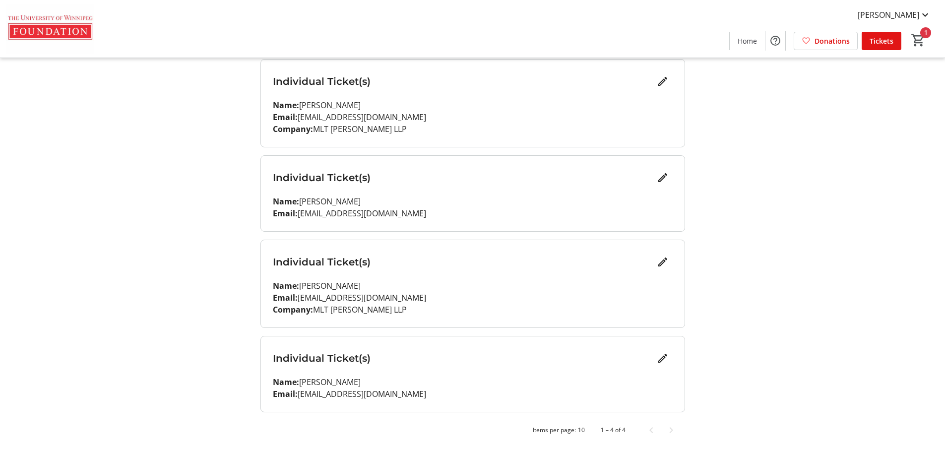
click at [886, 46] on span "Tickets" at bounding box center [881, 41] width 24 height 10
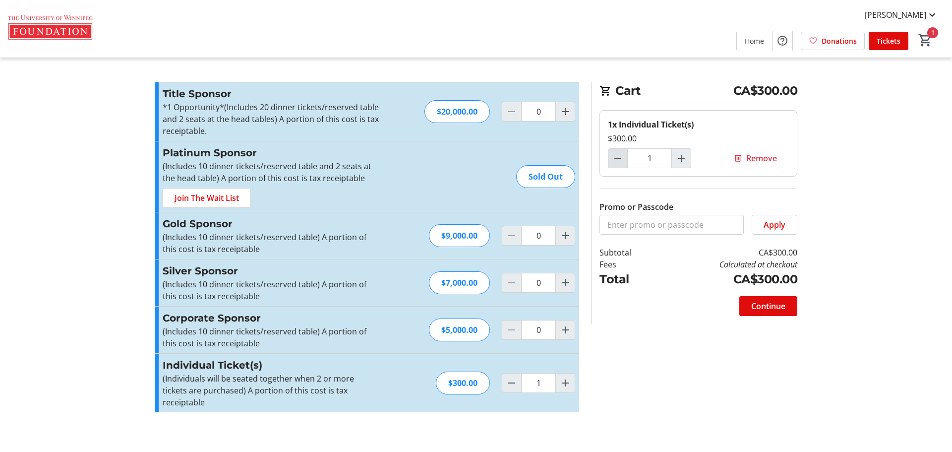
click at [622, 160] on mat-icon "Decrement by one" at bounding box center [618, 158] width 12 height 12
type input "0"
